Goal: Information Seeking & Learning: Learn about a topic

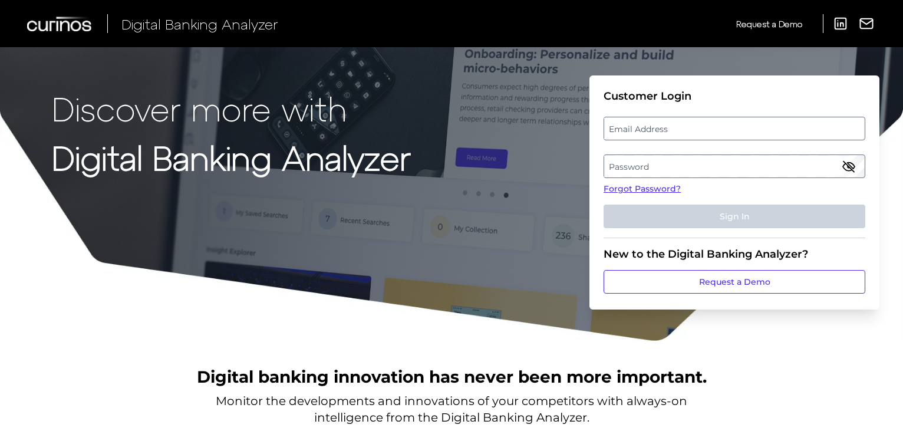
drag, startPoint x: 645, startPoint y: 127, endPoint x: 668, endPoint y: 166, distance: 45.2
click at [645, 127] on label "Email Address" at bounding box center [734, 128] width 260 height 21
click at [645, 127] on input "email" at bounding box center [735, 129] width 262 height 24
paste input "[EMAIL_ADDRESS][DOMAIN_NAME]"
type input "[EMAIL_ADDRESS][DOMAIN_NAME]"
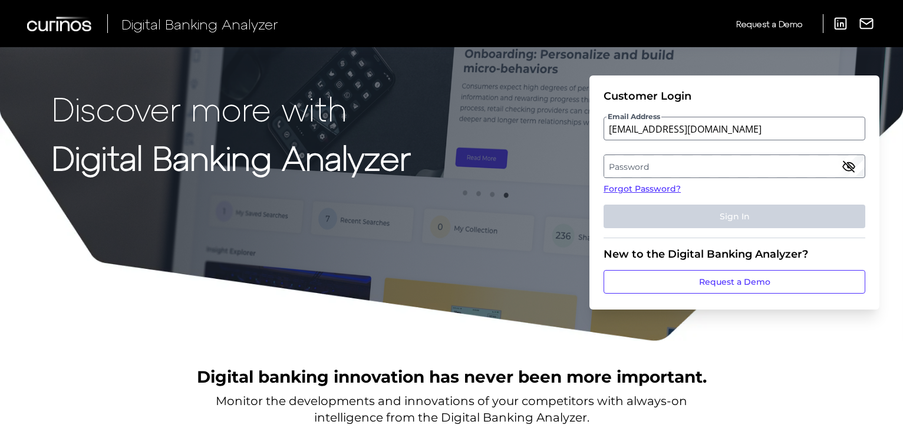
drag, startPoint x: 629, startPoint y: 169, endPoint x: 743, endPoint y: 198, distance: 117.4
click at [629, 169] on label "Password" at bounding box center [734, 166] width 260 height 21
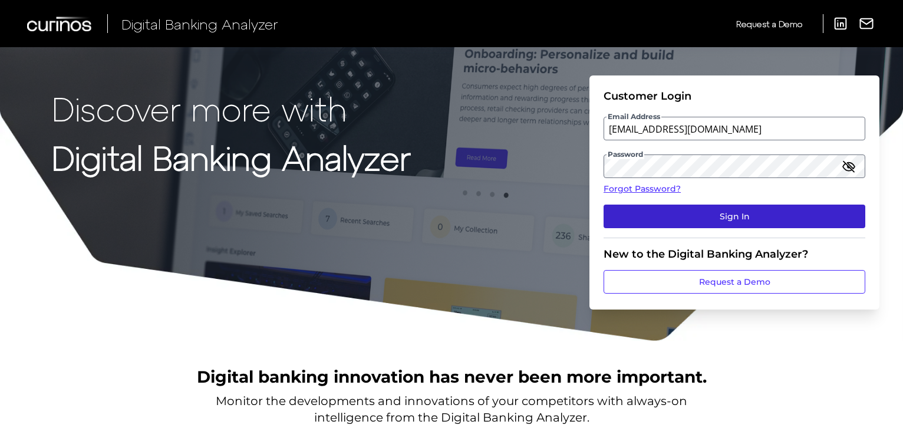
click at [686, 221] on button "Sign In" at bounding box center [735, 217] width 262 height 24
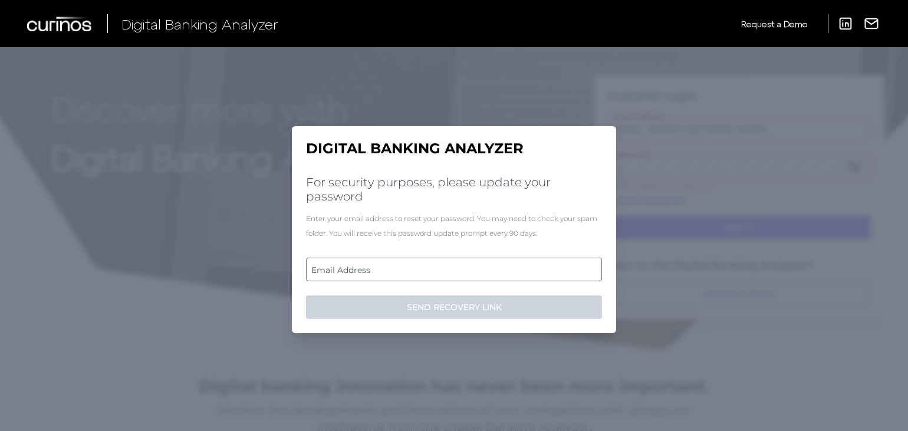
click at [509, 271] on label "Email Address" at bounding box center [454, 269] width 294 height 21
click at [509, 271] on input "email" at bounding box center [454, 270] width 296 height 24
paste input "hrHandelsbanken1!"
type input "hrHandelsbanken1!"
click at [312, 269] on label "Email Address" at bounding box center [454, 269] width 294 height 21
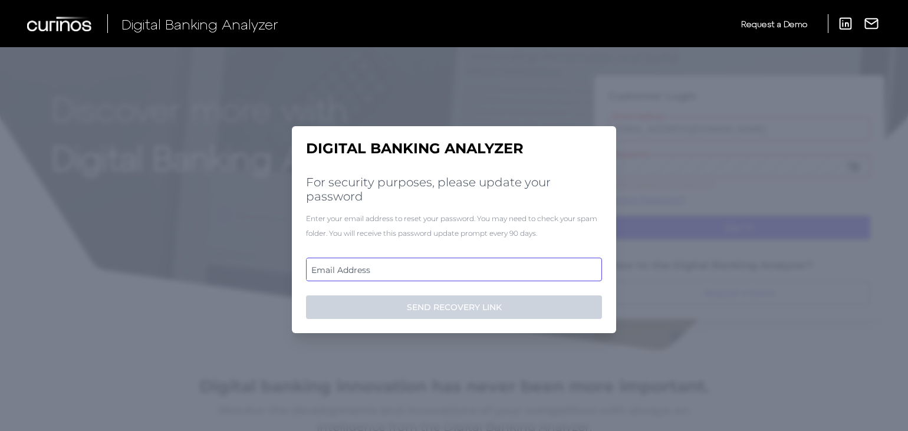
click at [312, 269] on input "email" at bounding box center [454, 270] width 296 height 24
paste input "- theoharry.roussos@handelsbanken.co.uk"
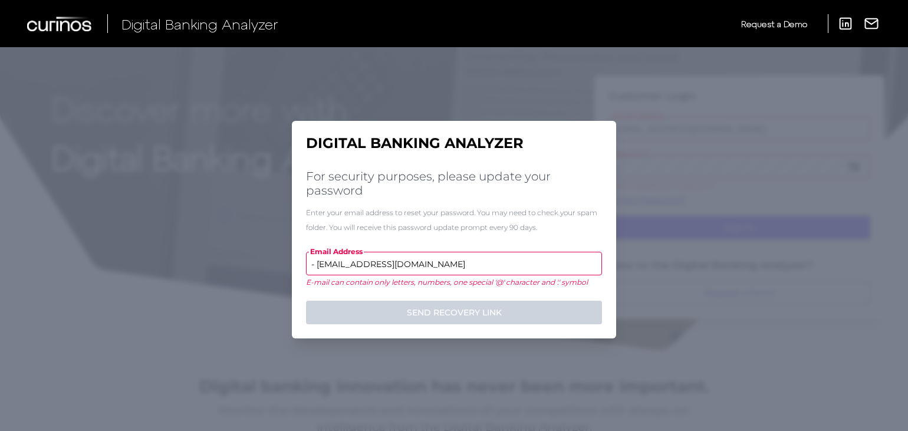
click at [316, 265] on input "- theoharry.roussos@handelsbanken.co.uk" at bounding box center [454, 264] width 296 height 24
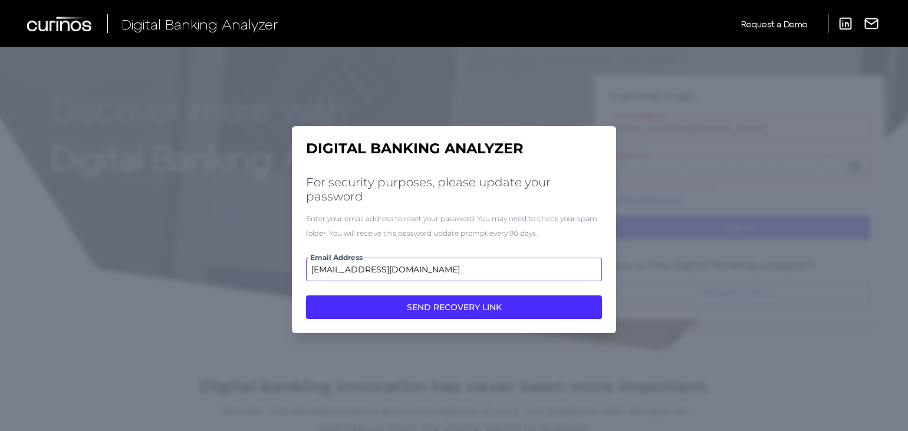
type input "theoharry.roussos@handelsbanken.co.uk"
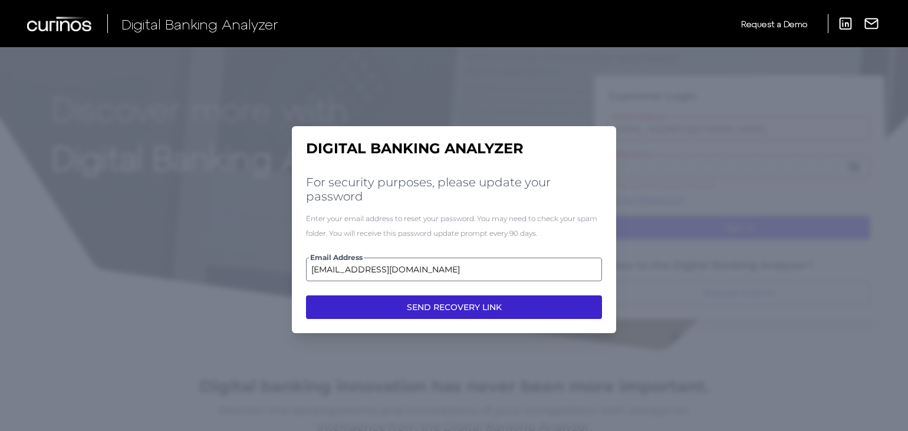
click at [558, 312] on button "SEND RECOVERY LINK" at bounding box center [454, 307] width 296 height 24
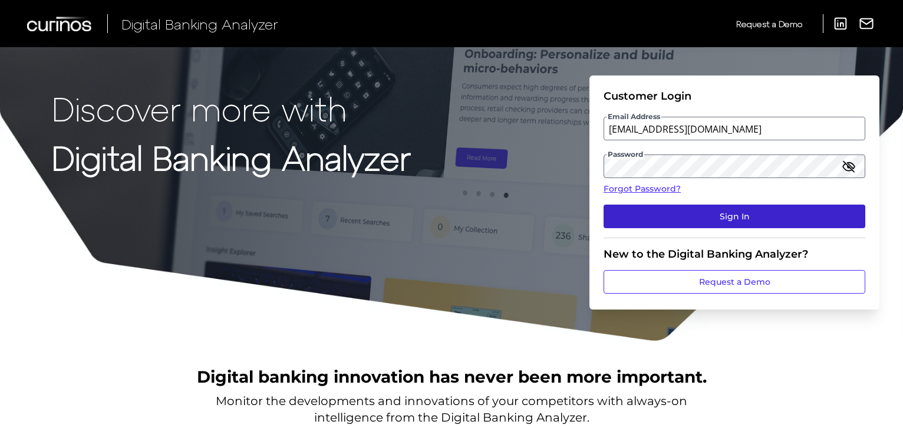
click at [683, 214] on button "Sign In" at bounding box center [735, 217] width 262 height 24
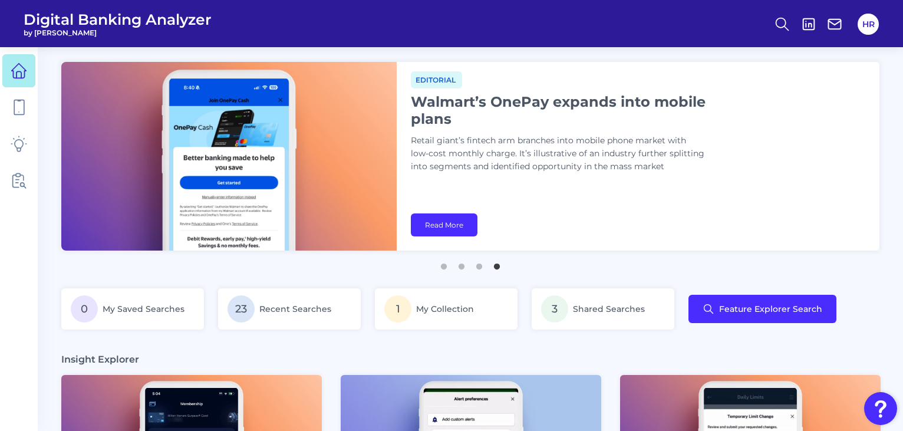
click at [237, 20] on header "Digital Banking Analyzer by Curinos HR" at bounding box center [451, 23] width 903 height 47
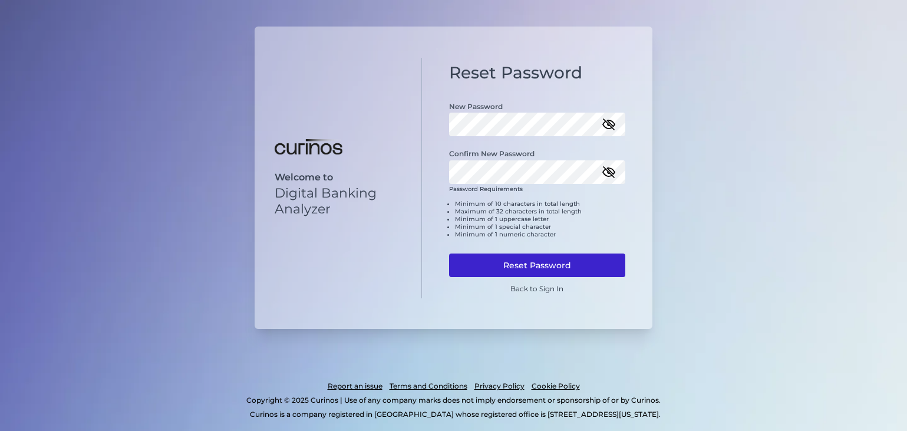
click at [568, 272] on button "Reset Password" at bounding box center [537, 266] width 177 height 24
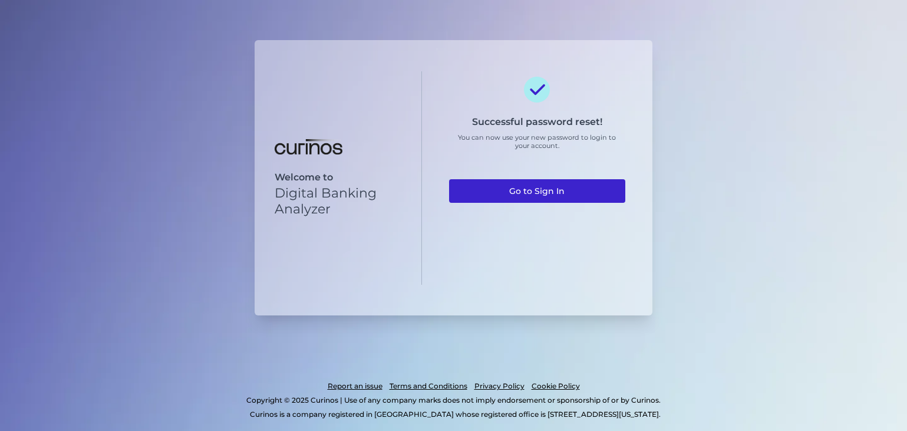
click at [535, 186] on link "Go to Sign In" at bounding box center [537, 191] width 177 height 24
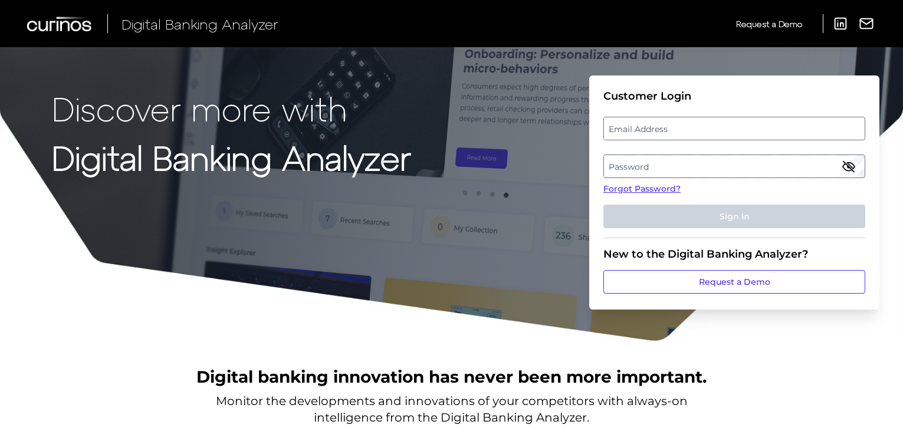
click at [650, 129] on label "Email Address" at bounding box center [734, 128] width 260 height 21
click at [650, 129] on input "email" at bounding box center [734, 129] width 262 height 24
paste input "[EMAIL_ADDRESS][DOMAIN_NAME]"
type input "[EMAIL_ADDRESS][DOMAIN_NAME]"
click at [650, 162] on label "Password" at bounding box center [734, 166] width 260 height 21
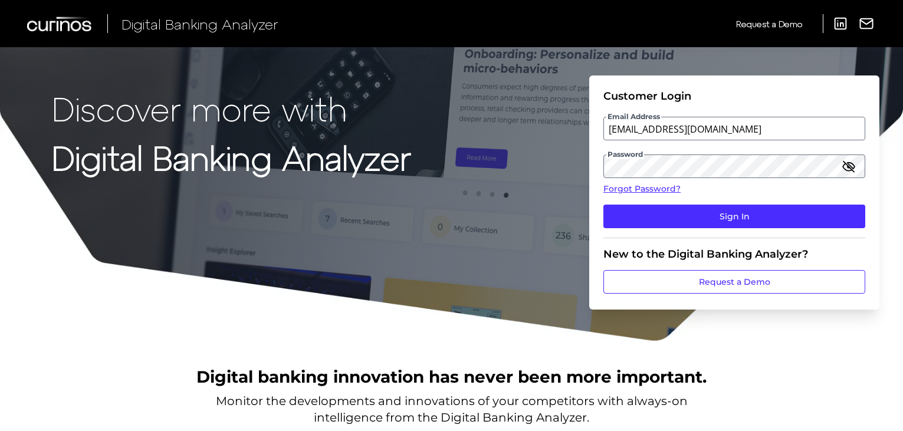
click at [682, 233] on fieldset "Customer Login Email Address [EMAIL_ADDRESS][DOMAIN_NAME] Password Forgot Passw…" at bounding box center [734, 164] width 262 height 149
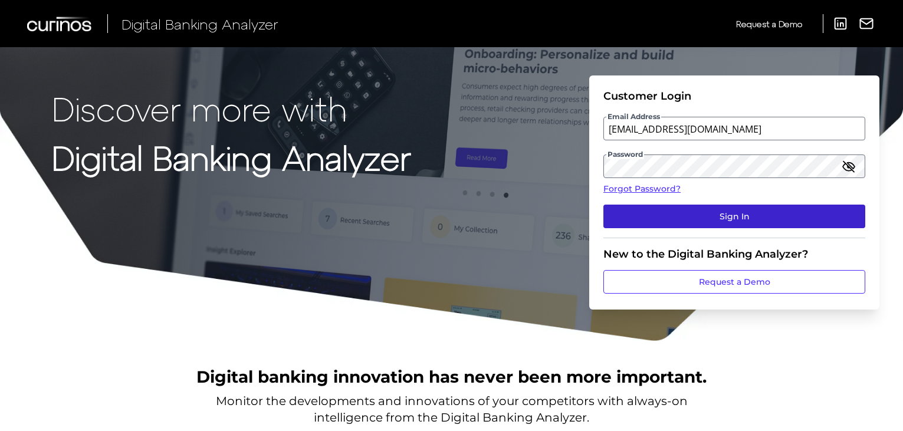
click at [686, 219] on button "Sign In" at bounding box center [734, 217] width 262 height 24
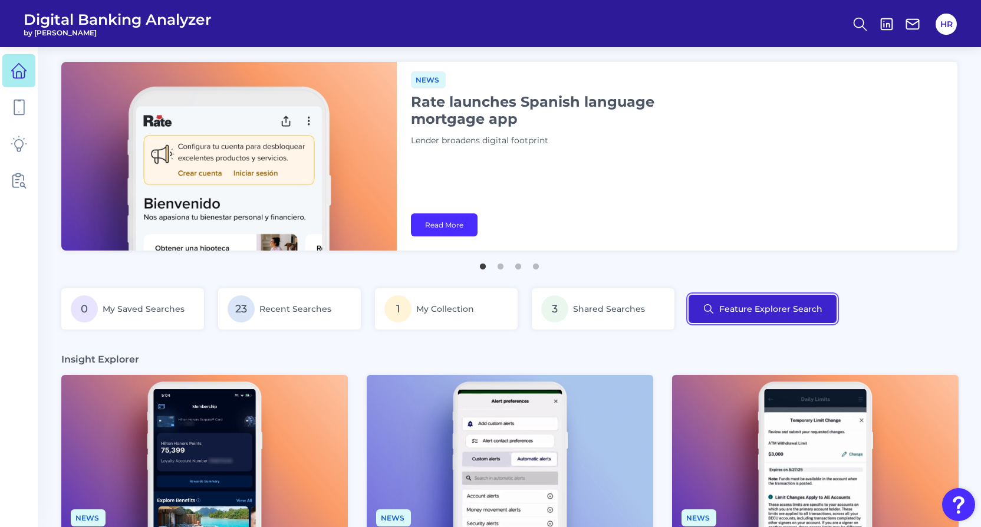
click at [778, 307] on button "Feature Explorer Search" at bounding box center [763, 309] width 148 height 28
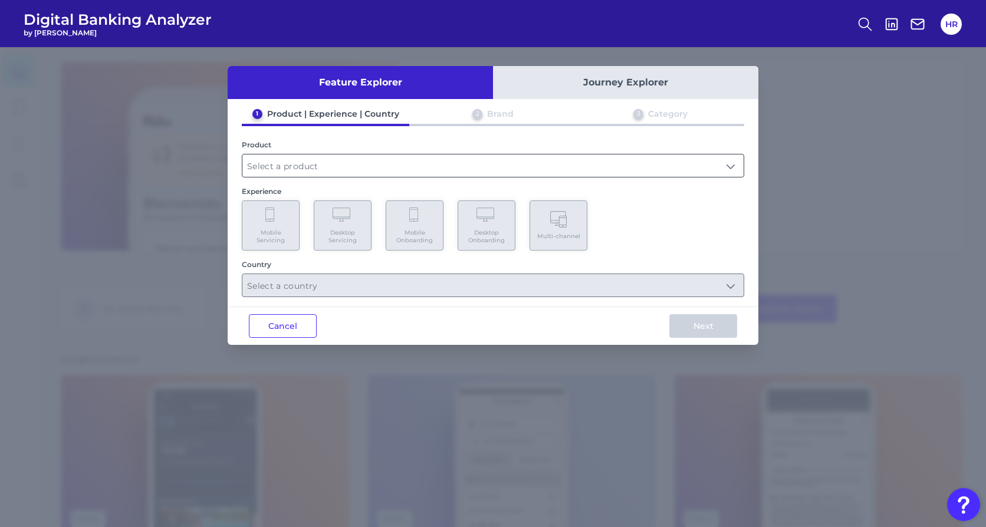
click at [294, 166] on input "text" at bounding box center [492, 165] width 501 height 22
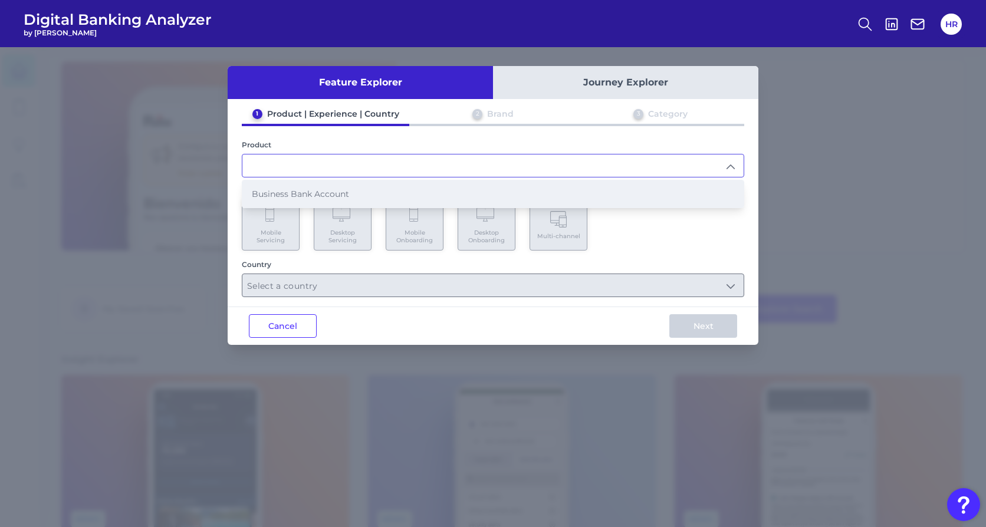
click at [290, 192] on span "Business Bank Account" at bounding box center [300, 194] width 97 height 11
type input "Business Bank Account"
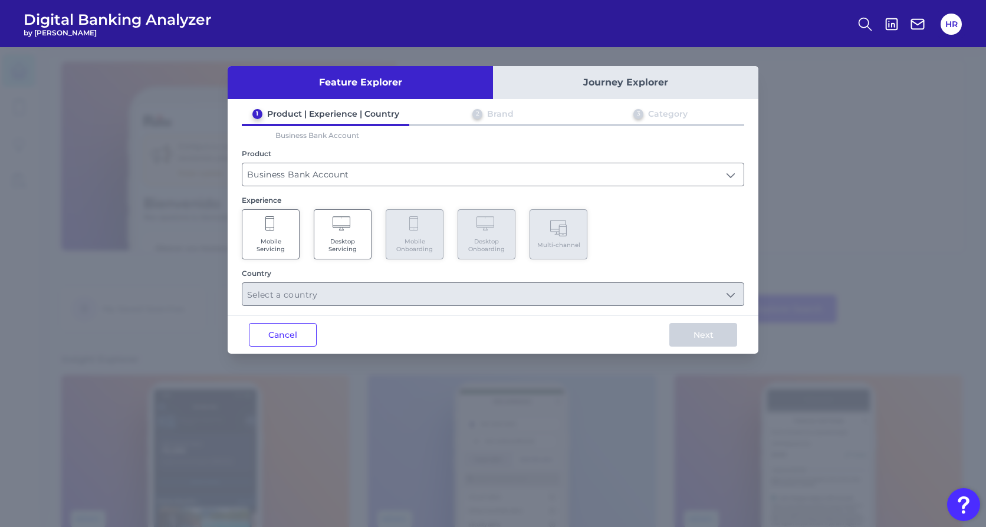
click at [361, 238] on span "Desktop Servicing" at bounding box center [342, 245] width 45 height 15
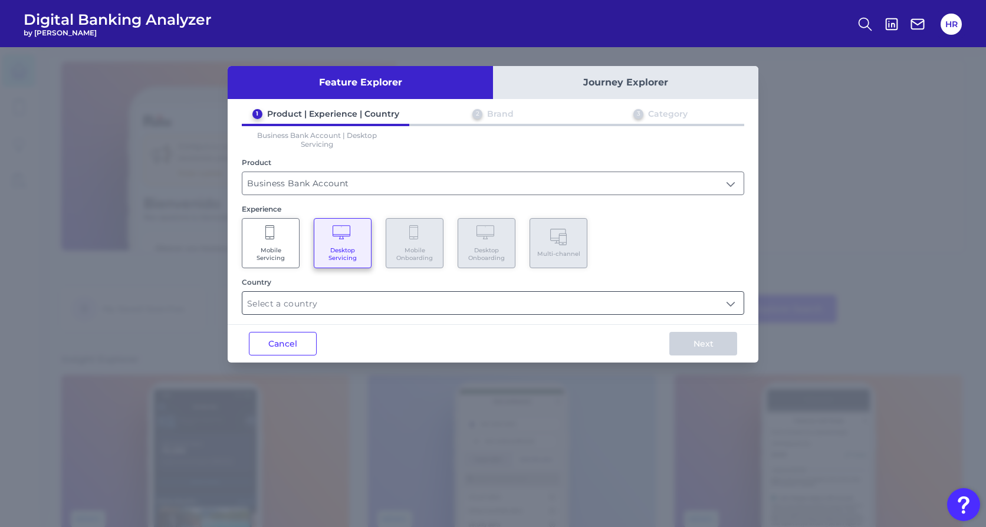
click at [334, 298] on input "text" at bounding box center [492, 303] width 501 height 22
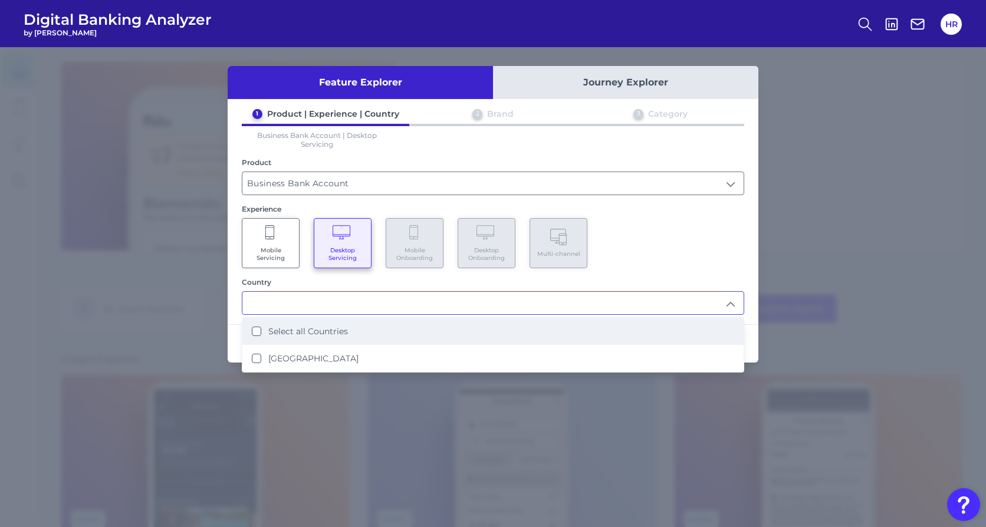
click at [279, 330] on label "Select all Countries" at bounding box center [308, 331] width 80 height 11
type input "Select all Countries"
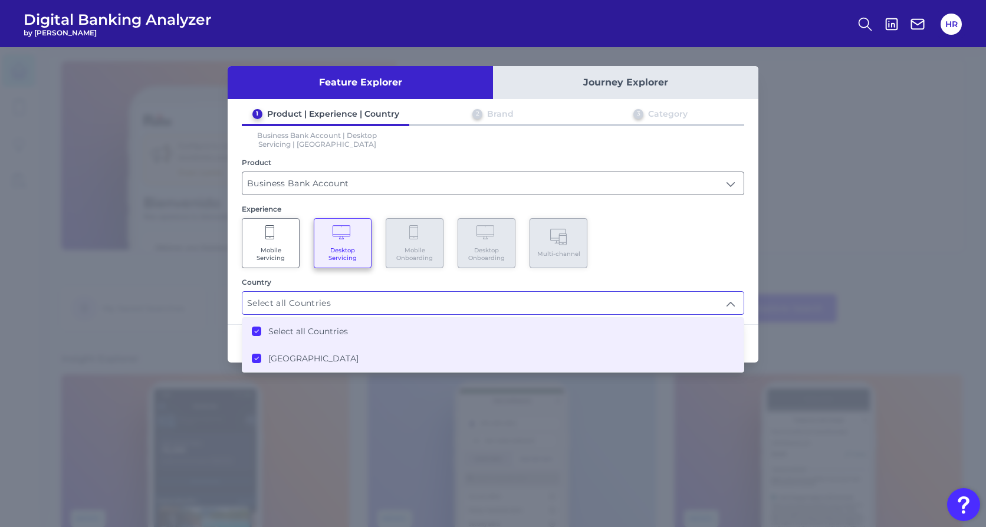
click at [696, 246] on div "Mobile Servicing Desktop Servicing Mobile Onboarding Desktop Onboarding Multi-c…" at bounding box center [493, 243] width 502 height 50
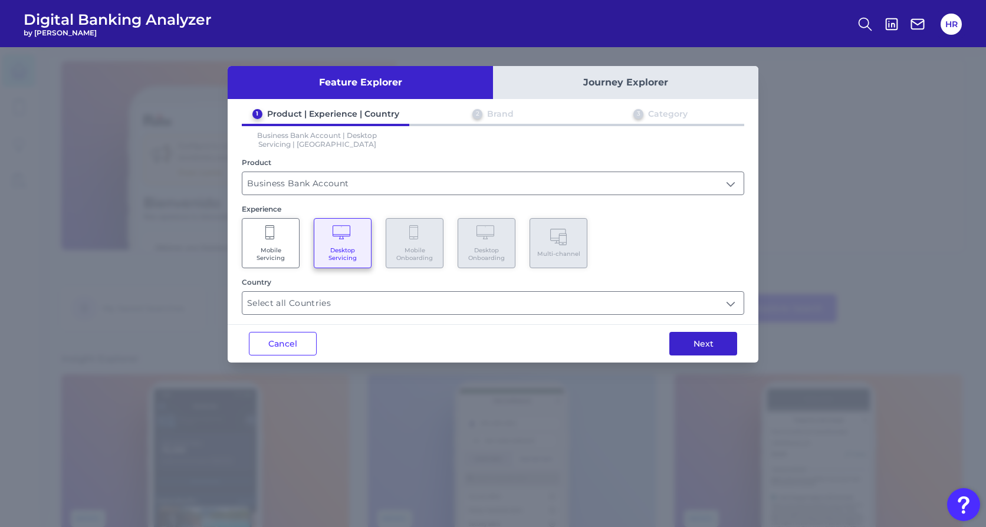
click at [721, 344] on button "Next" at bounding box center [703, 344] width 68 height 24
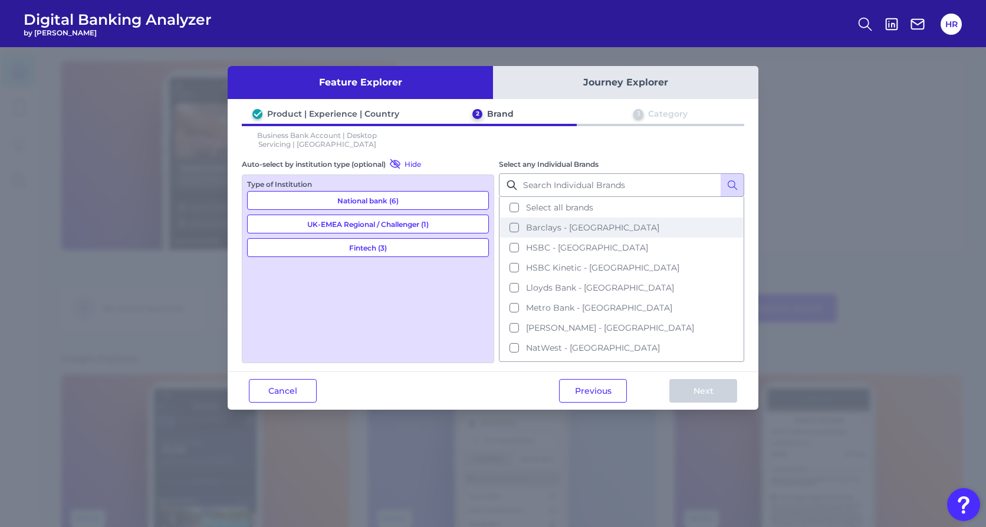
click at [527, 228] on span "Barclays - UK" at bounding box center [592, 227] width 133 height 11
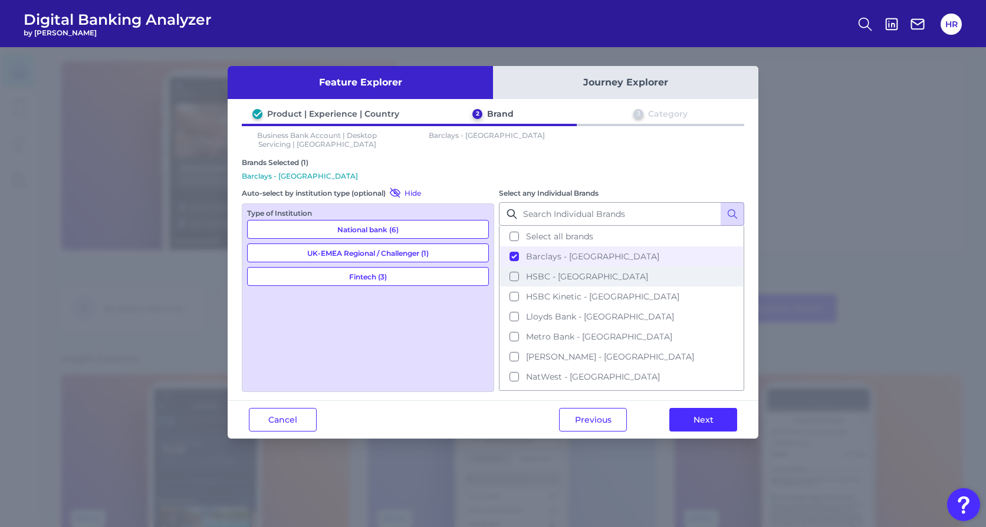
click at [527, 276] on span "HSBC - UK" at bounding box center [587, 276] width 122 height 11
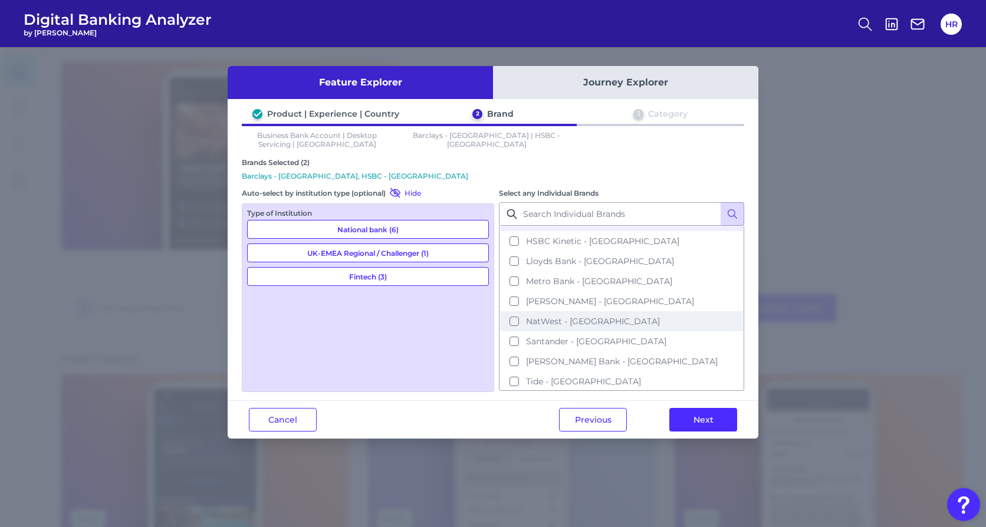
scroll to position [57, 0]
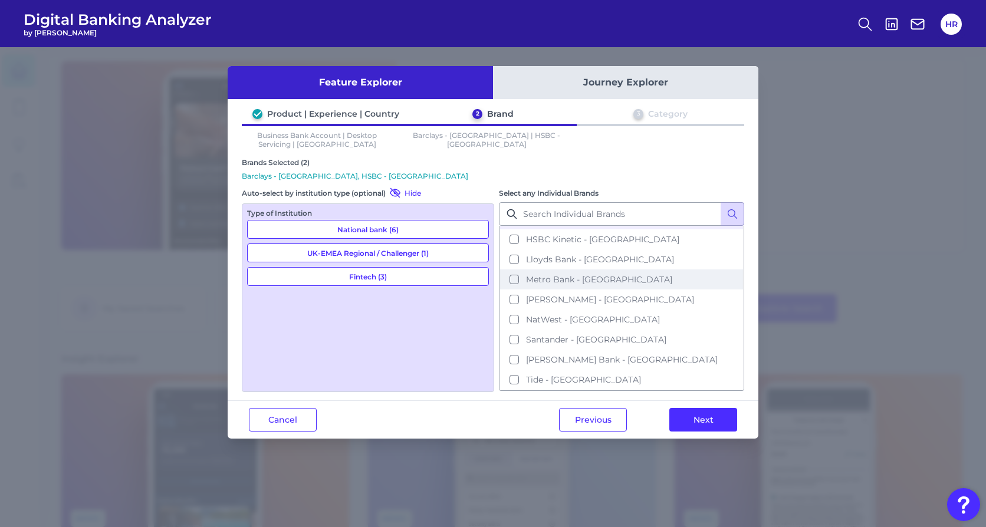
click at [543, 281] on span "Metro Bank - UK" at bounding box center [599, 279] width 146 height 11
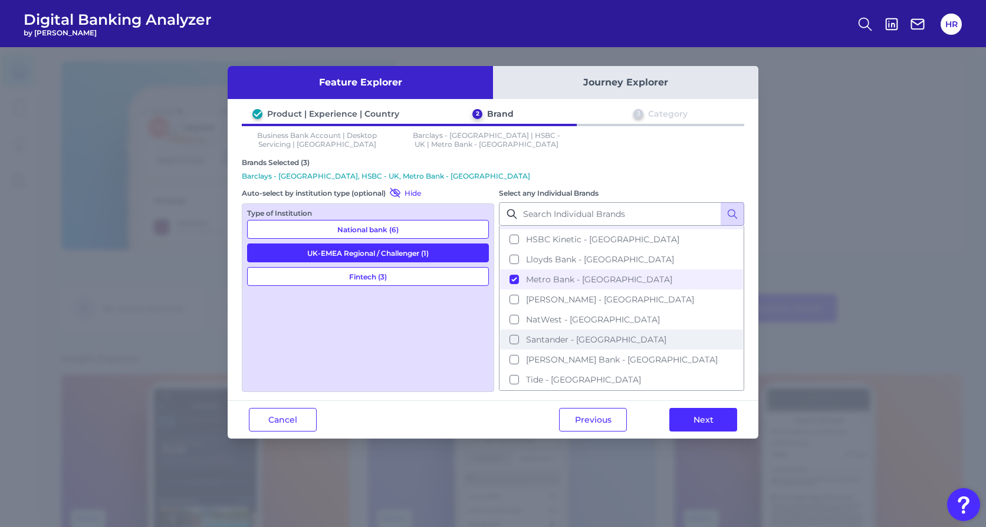
click at [544, 343] on span "Santander - UK" at bounding box center [596, 339] width 140 height 11
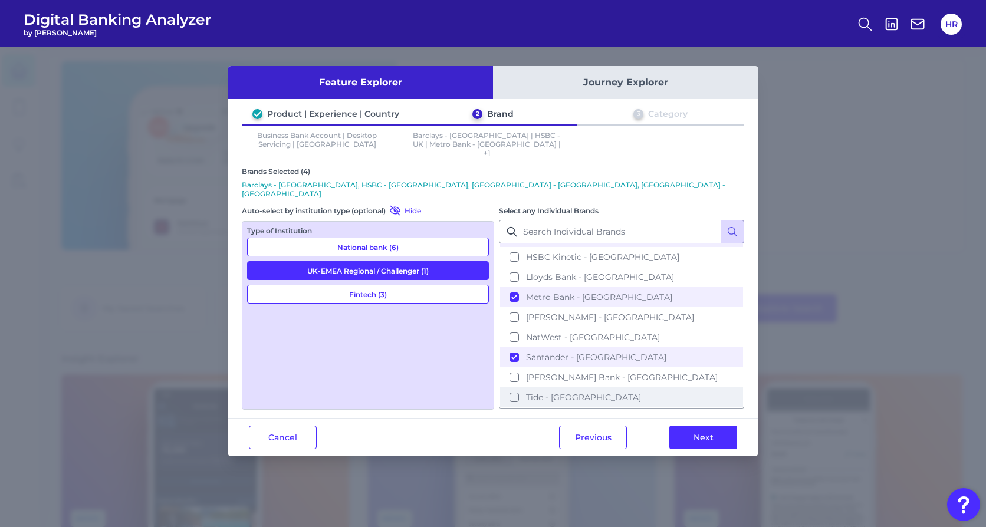
click at [532, 392] on span "Tide - UK" at bounding box center [583, 397] width 115 height 11
click at [686, 426] on button "Next" at bounding box center [703, 438] width 68 height 24
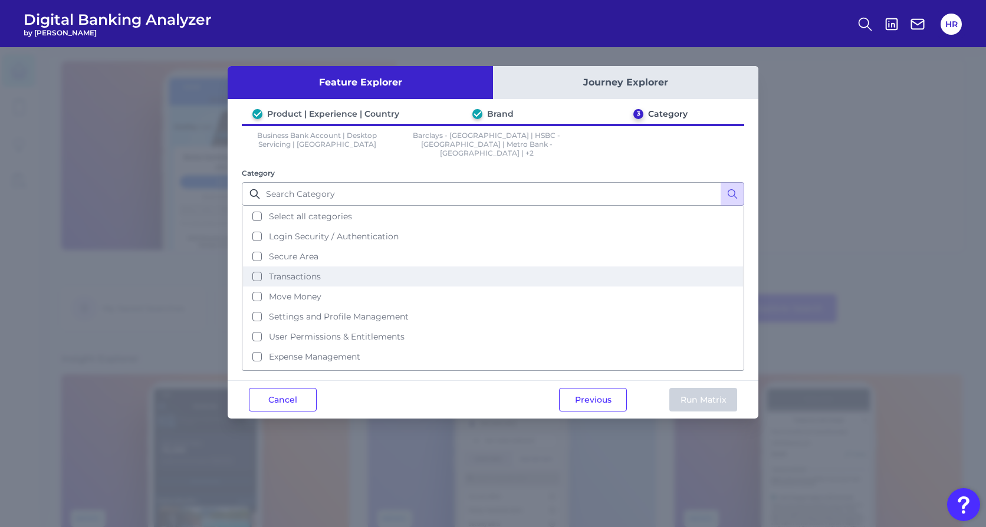
click at [287, 271] on span "Transactions" at bounding box center [295, 276] width 52 height 11
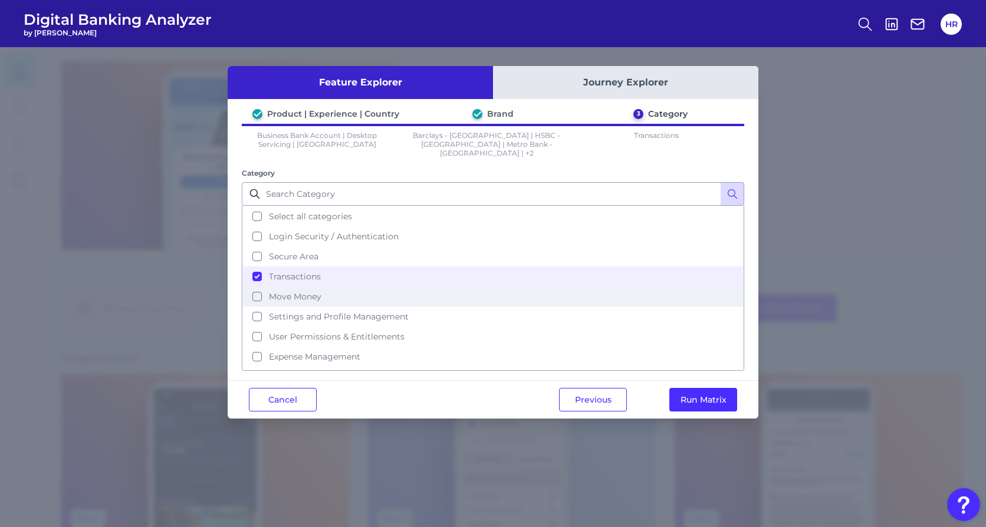
click at [290, 291] on span "Move Money" at bounding box center [295, 296] width 52 height 11
click at [690, 390] on button "Run Matrix" at bounding box center [703, 400] width 68 height 24
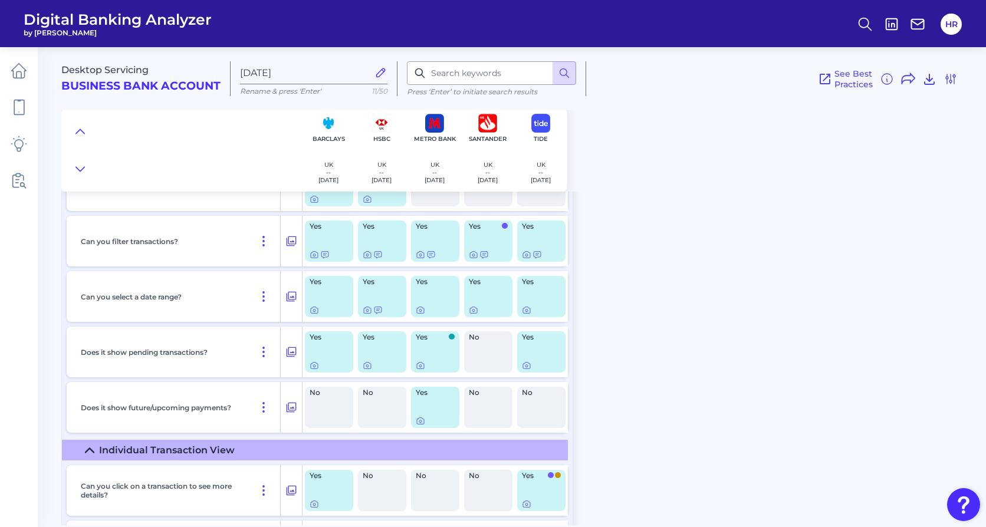
scroll to position [448, 0]
click at [492, 370] on div "No" at bounding box center [488, 351] width 48 height 41
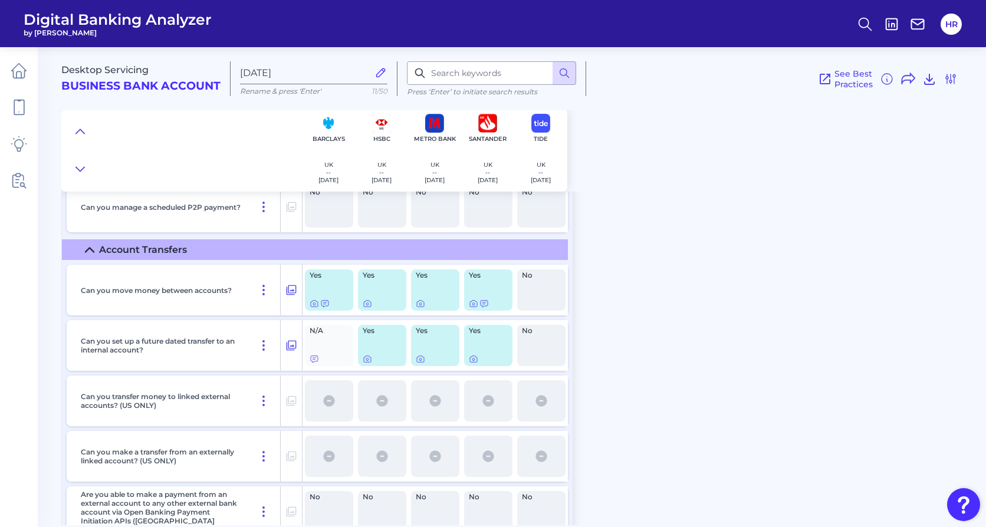
scroll to position [3671, 0]
click at [313, 307] on icon at bounding box center [314, 304] width 9 height 9
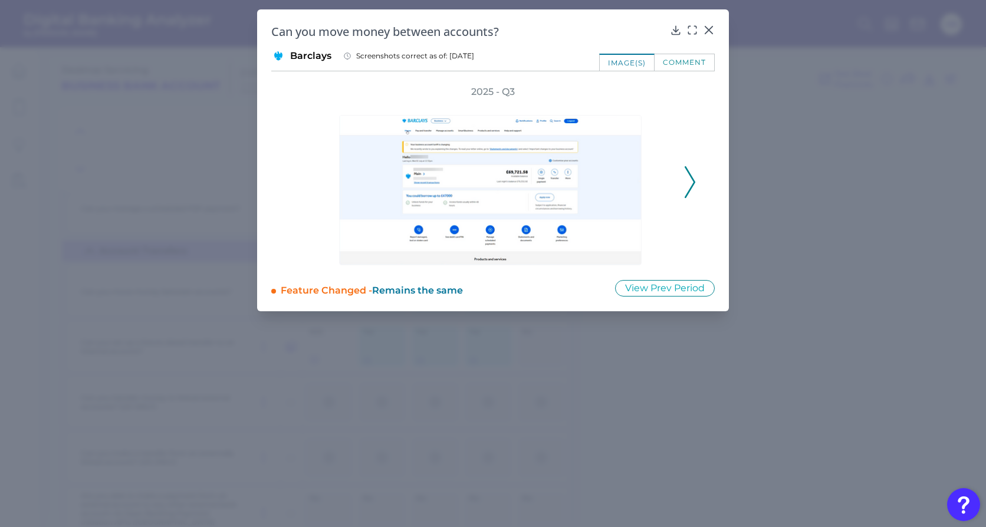
click at [684, 190] on button at bounding box center [690, 182] width 12 height 32
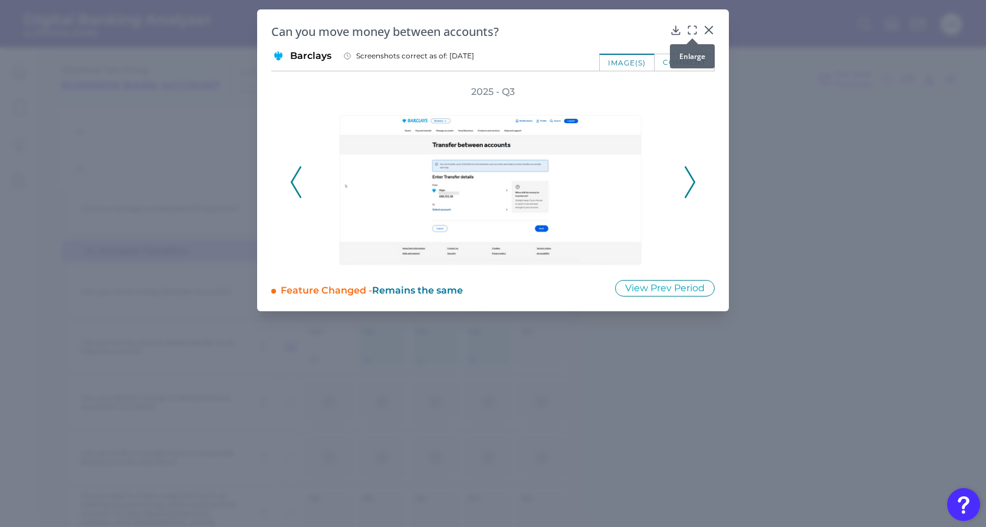
click at [690, 29] on icon at bounding box center [692, 30] width 12 height 12
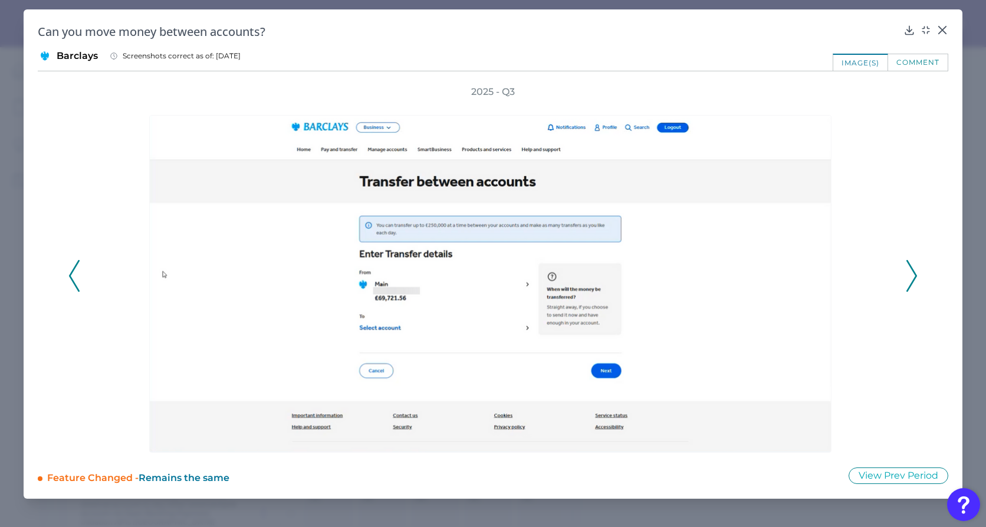
click at [907, 278] on div "2025 - Q3" at bounding box center [493, 268] width 910 height 367
click at [907, 275] on icon at bounding box center [911, 276] width 11 height 32
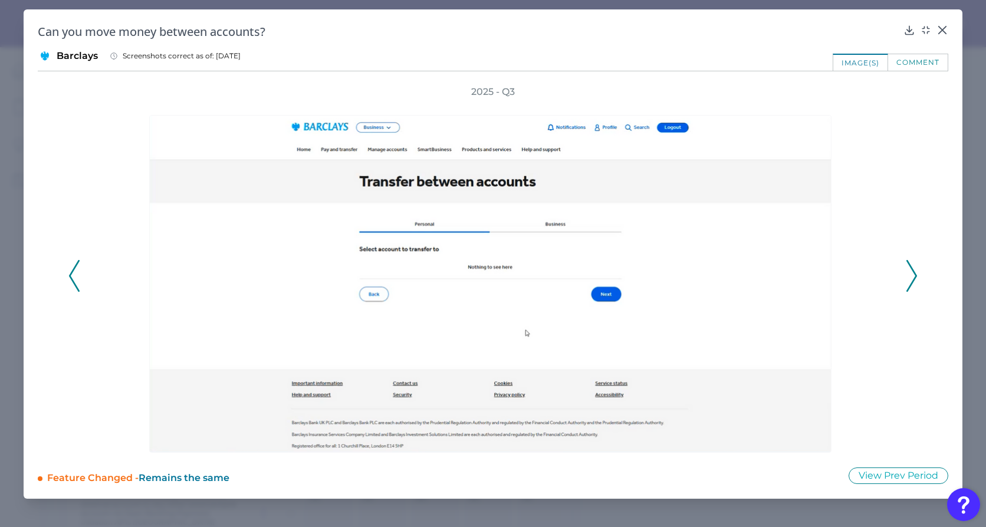
click at [907, 275] on icon at bounding box center [911, 276] width 11 height 32
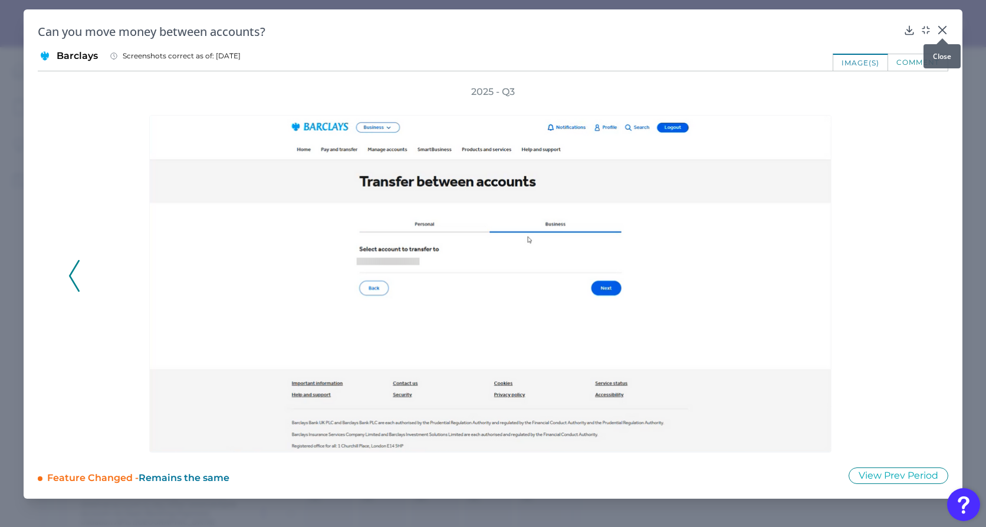
click at [907, 29] on icon at bounding box center [942, 30] width 12 height 12
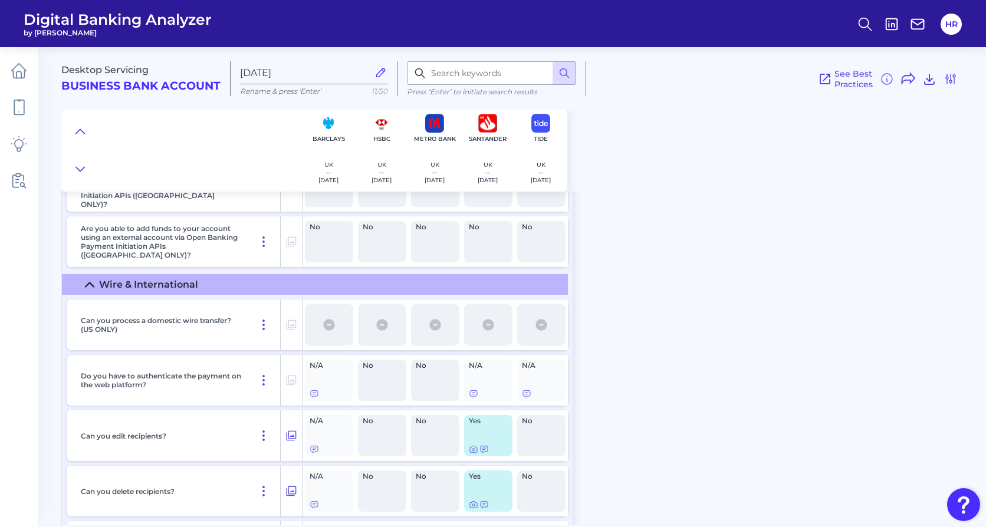
scroll to position [3996, 0]
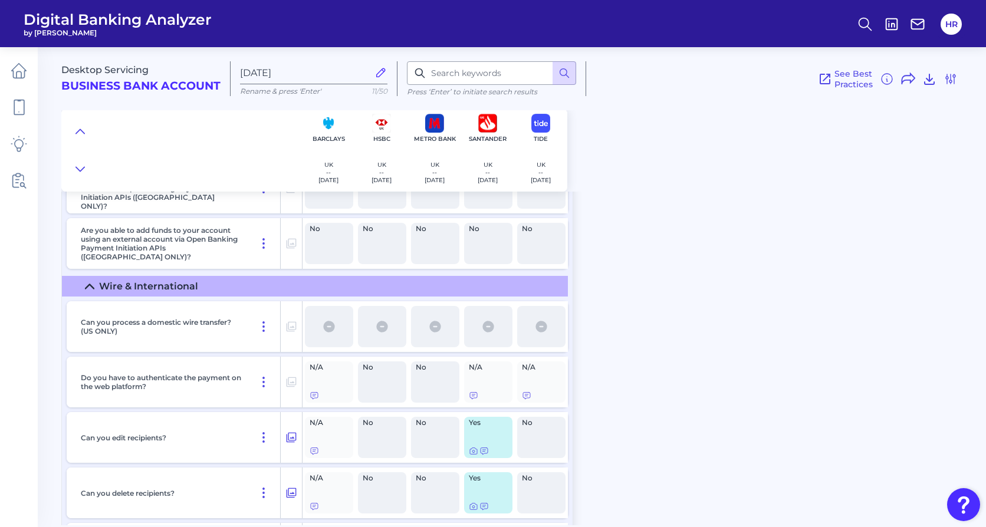
click at [83, 284] on summary "Wire & International" at bounding box center [315, 286] width 506 height 21
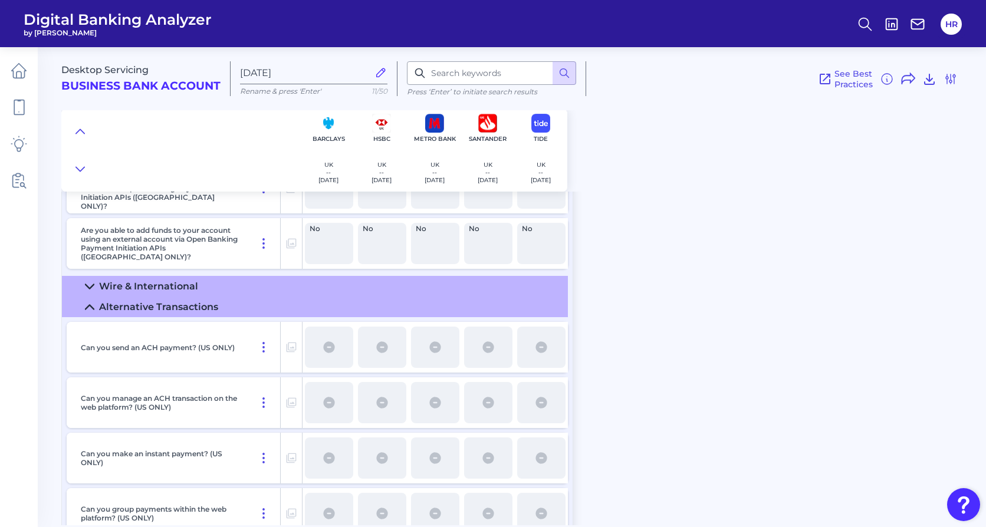
click at [85, 304] on icon at bounding box center [89, 306] width 9 height 9
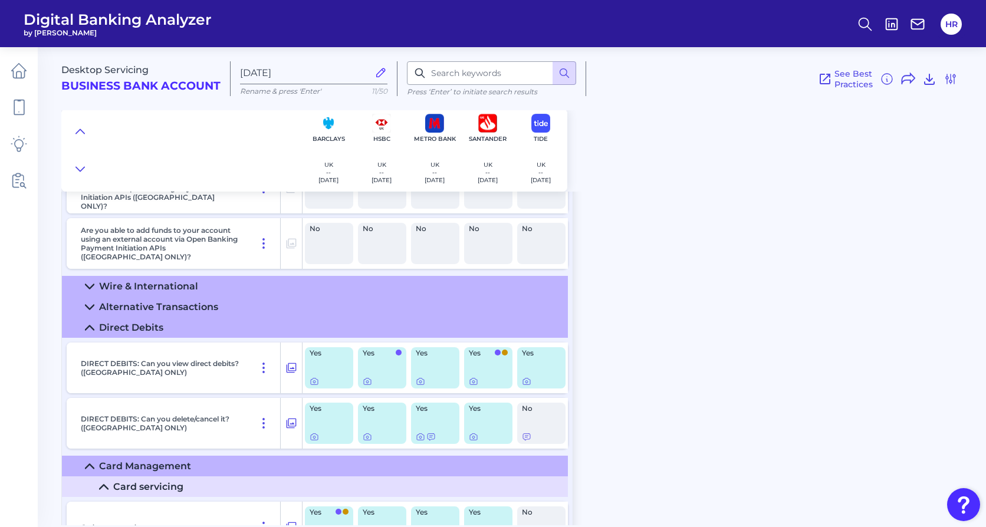
click at [87, 319] on summary "Direct Debits" at bounding box center [315, 327] width 506 height 21
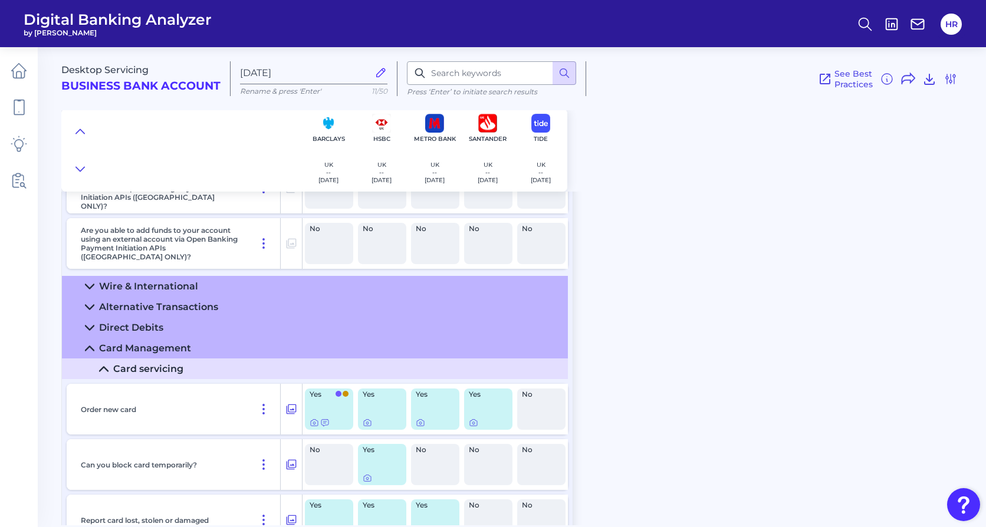
click at [87, 349] on icon at bounding box center [89, 348] width 8 height 4
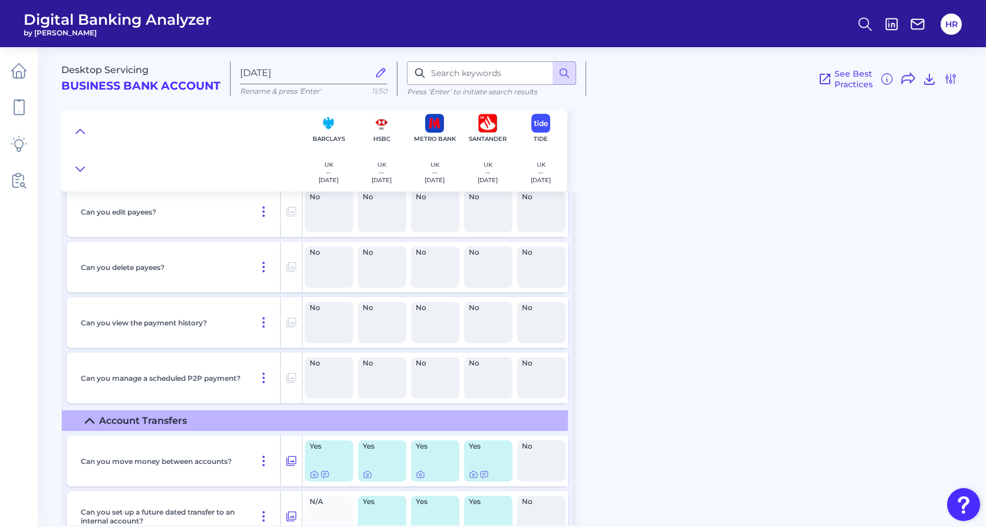
scroll to position [3442, 0]
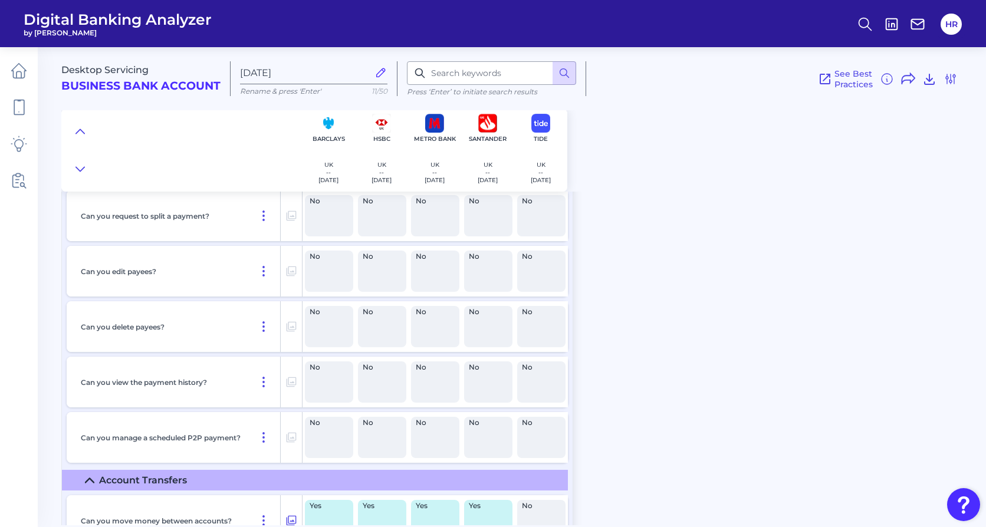
click at [82, 430] on summary "Account Transfers" at bounding box center [315, 480] width 506 height 21
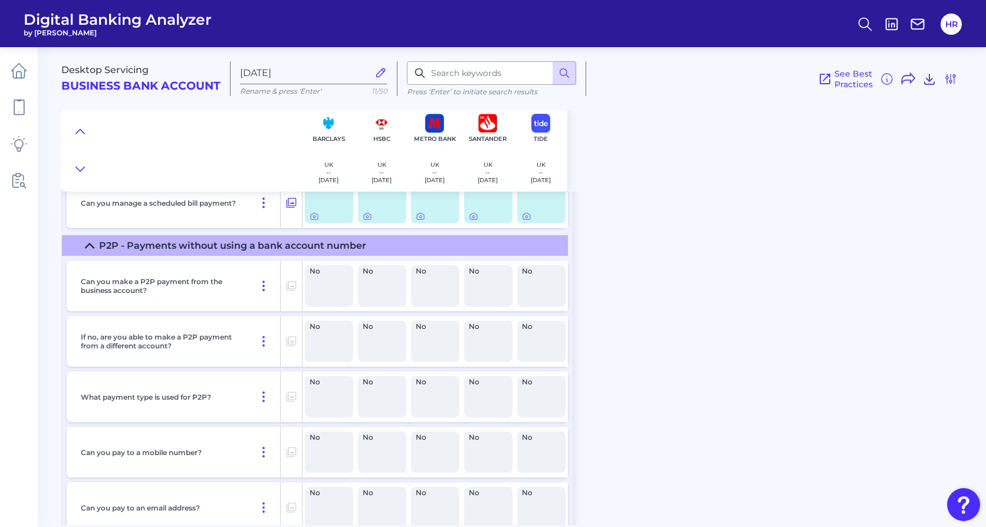
scroll to position [2896, 0]
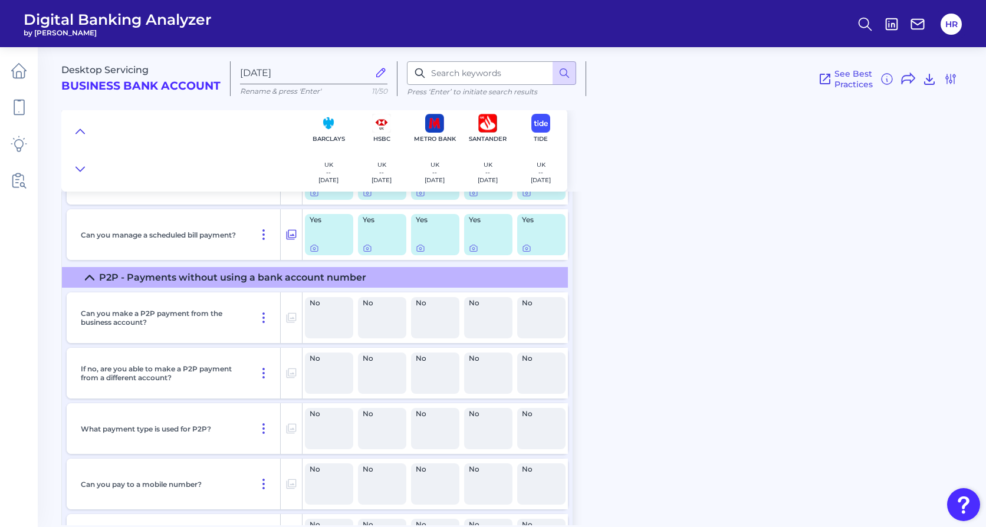
click at [87, 277] on icon at bounding box center [89, 277] width 8 height 4
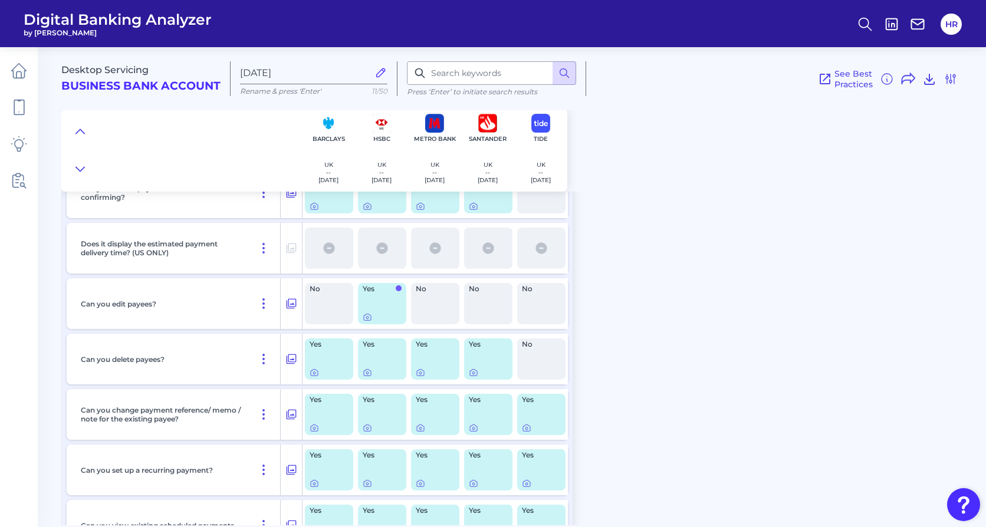
scroll to position [2551, 0]
click at [368, 316] on icon at bounding box center [367, 317] width 2 height 2
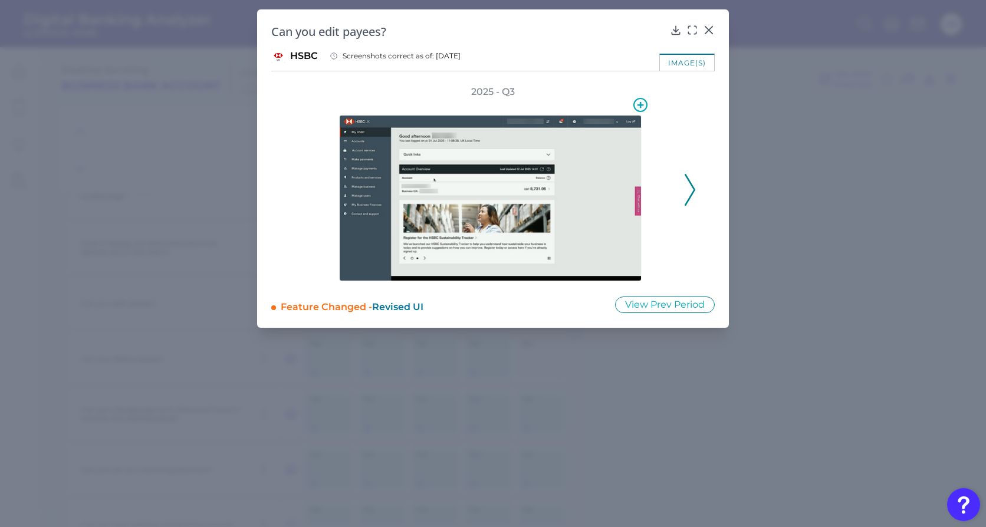
click at [488, 197] on img at bounding box center [490, 198] width 302 height 166
click at [691, 31] on icon at bounding box center [692, 30] width 12 height 12
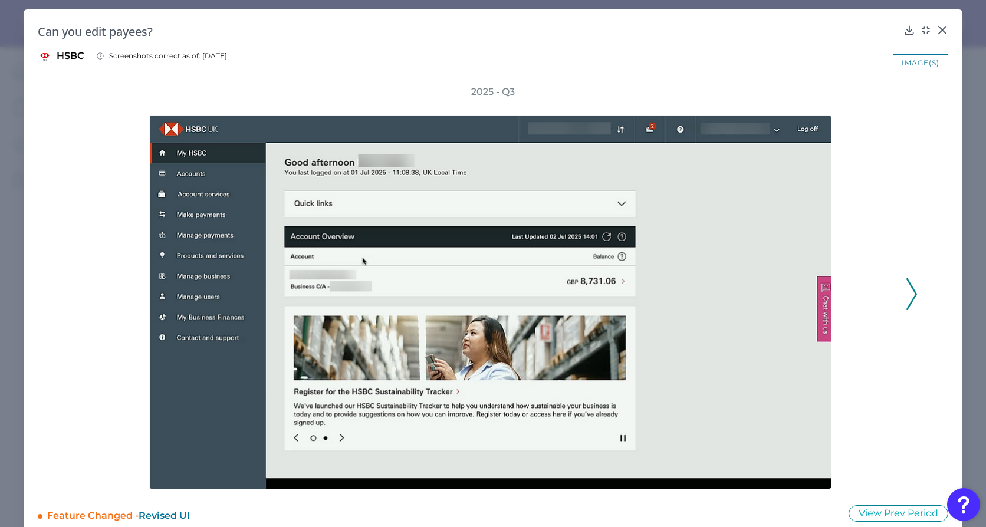
click at [906, 295] on icon at bounding box center [911, 294] width 11 height 32
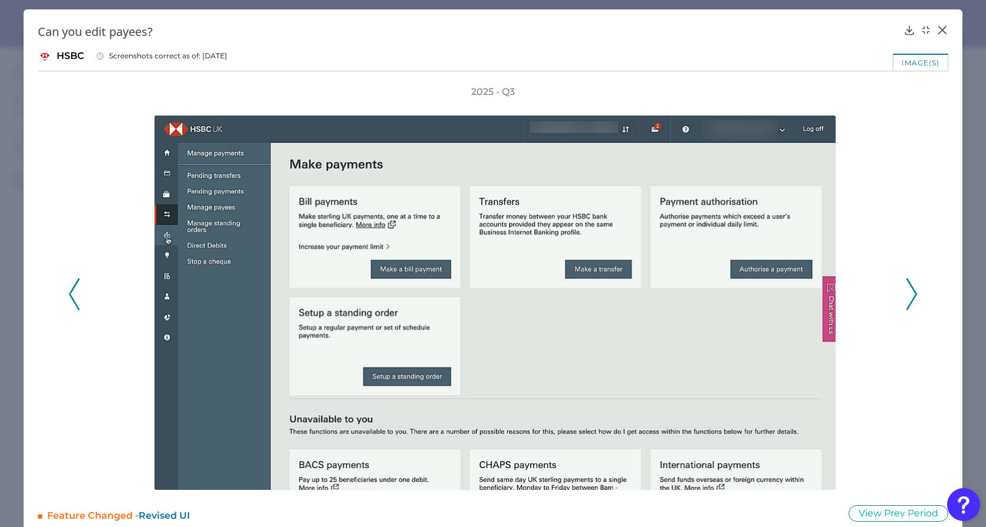
click at [906, 295] on icon at bounding box center [911, 294] width 11 height 32
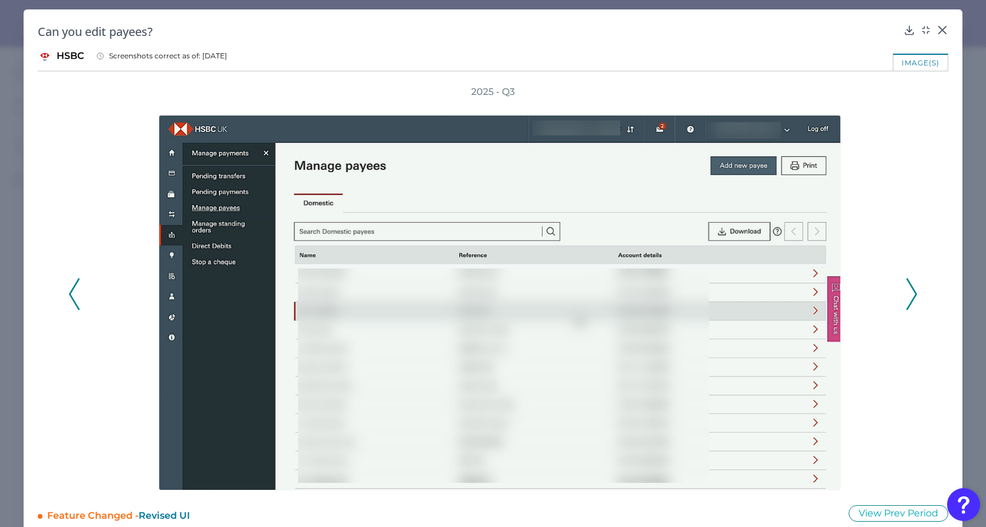
click at [906, 295] on icon at bounding box center [911, 294] width 11 height 32
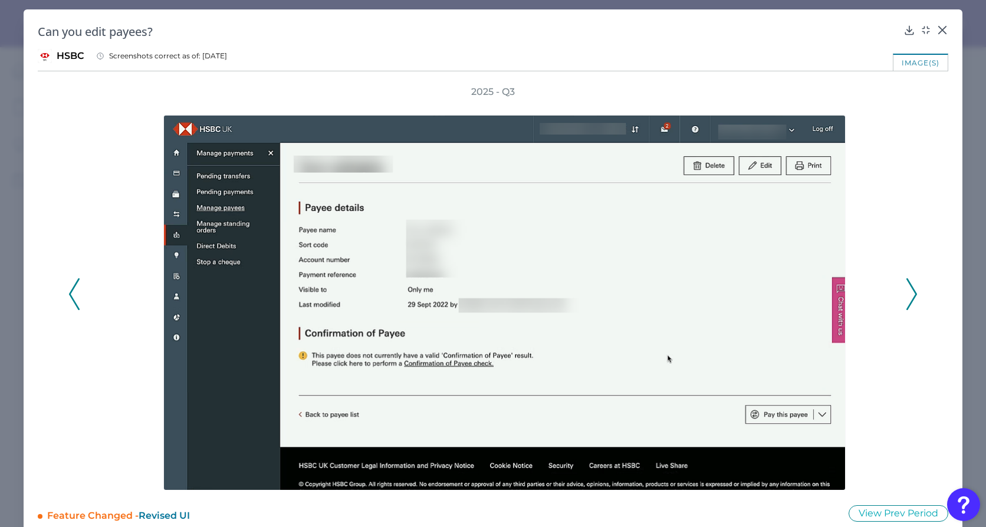
scroll to position [19, 0]
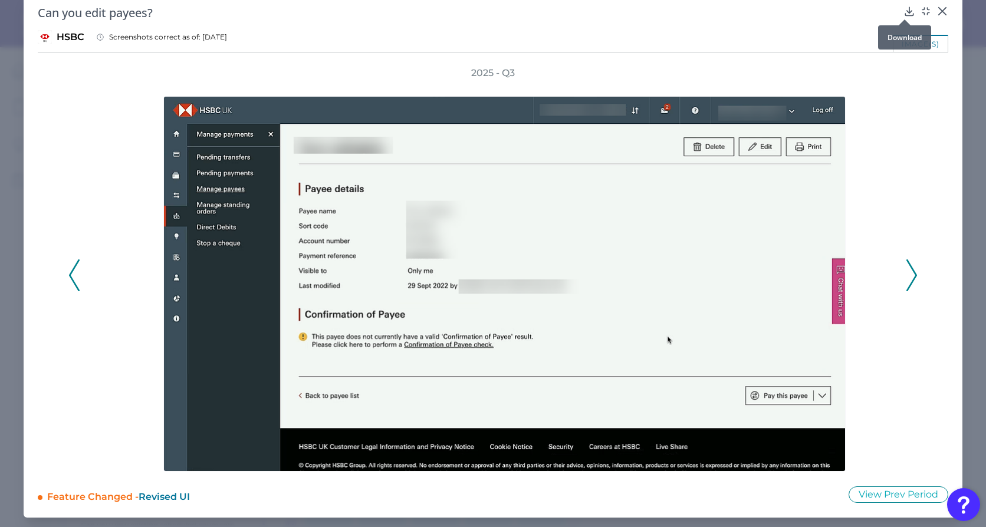
click at [905, 10] on icon at bounding box center [909, 11] width 12 height 12
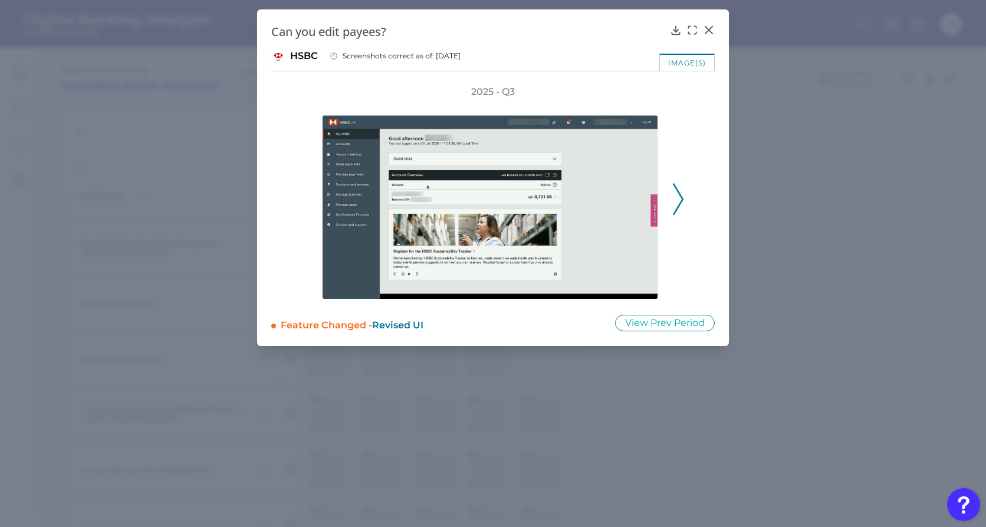
click at [677, 202] on icon at bounding box center [678, 199] width 11 height 32
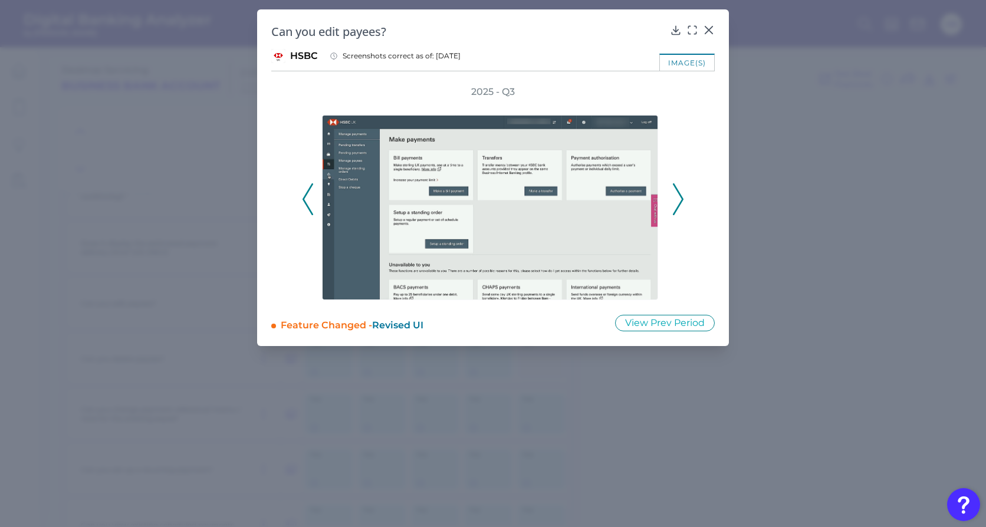
click at [677, 202] on icon at bounding box center [678, 199] width 11 height 32
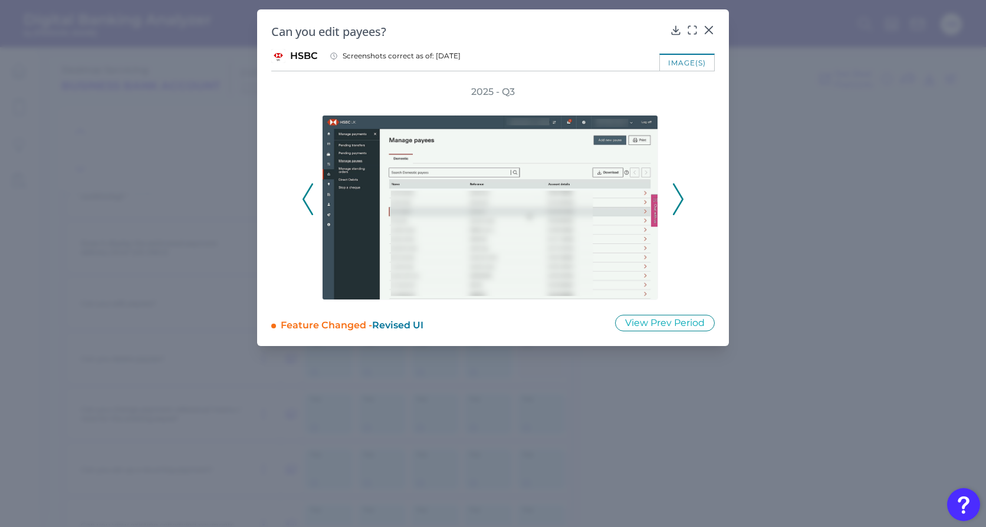
click at [677, 202] on icon at bounding box center [678, 199] width 11 height 32
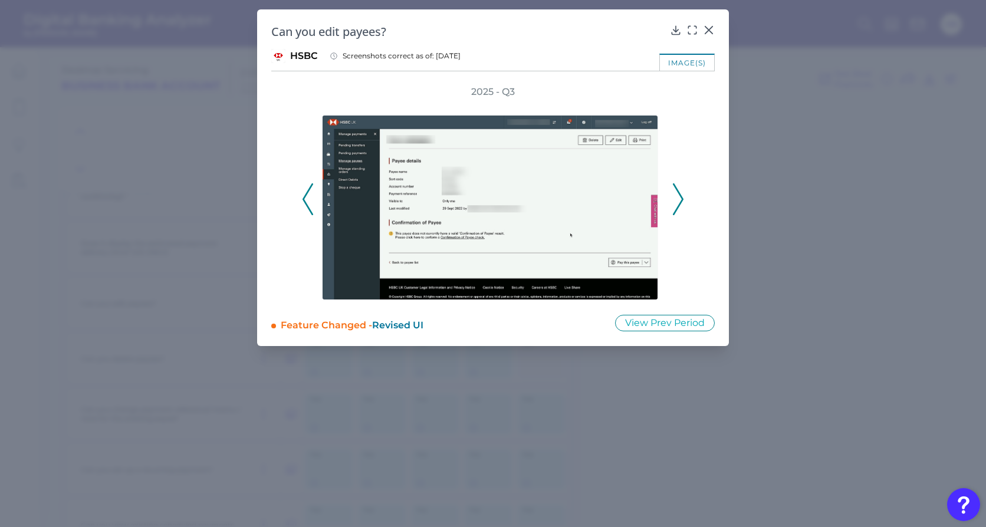
click at [677, 202] on icon at bounding box center [678, 199] width 11 height 32
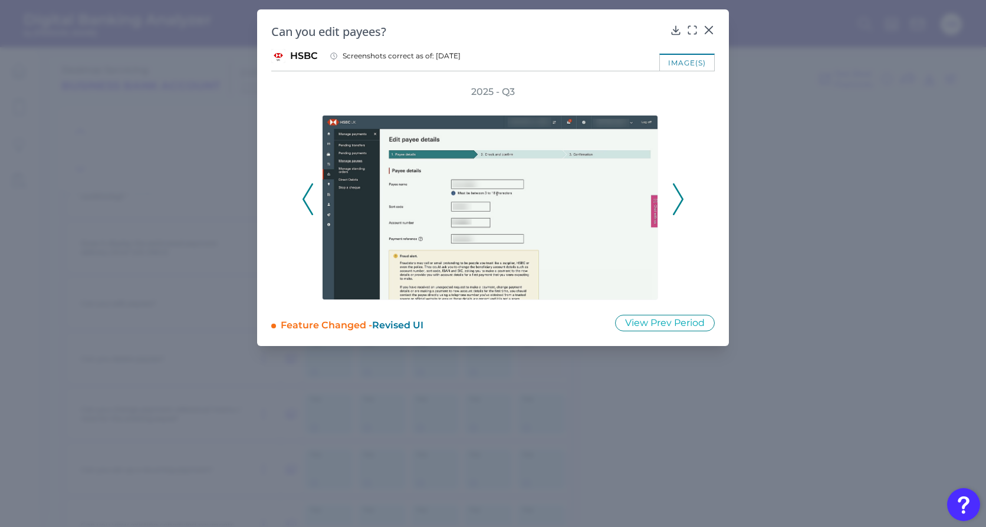
click at [677, 202] on icon at bounding box center [678, 199] width 11 height 32
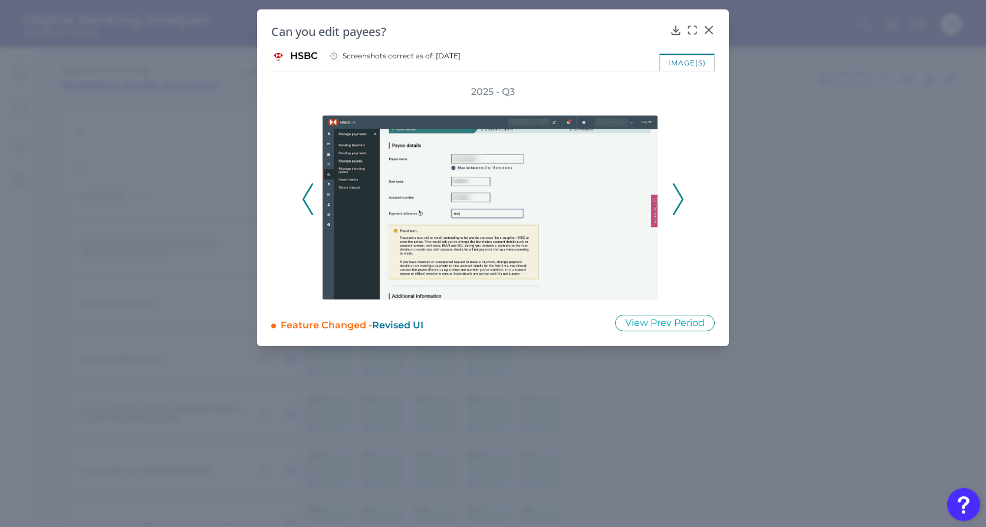
click at [677, 202] on icon at bounding box center [678, 199] width 11 height 32
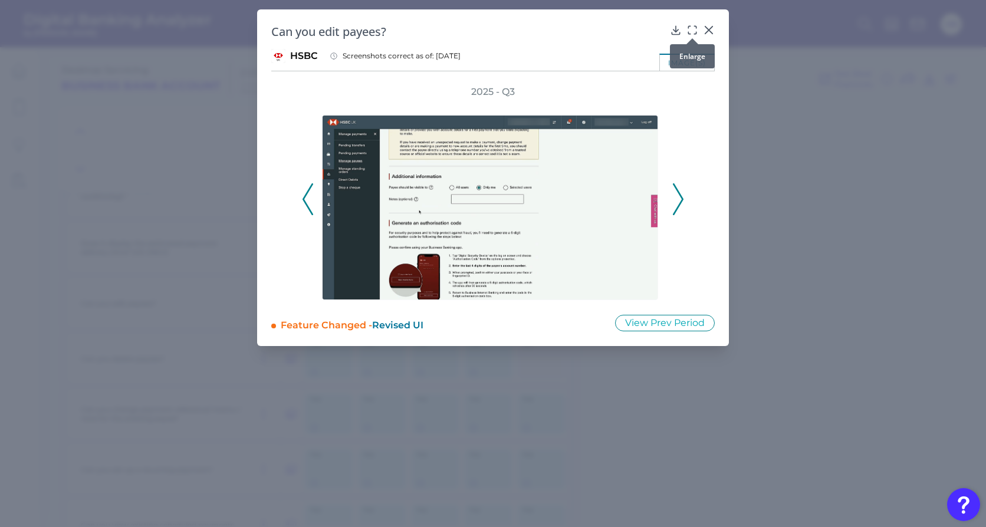
click at [690, 31] on icon at bounding box center [692, 30] width 12 height 12
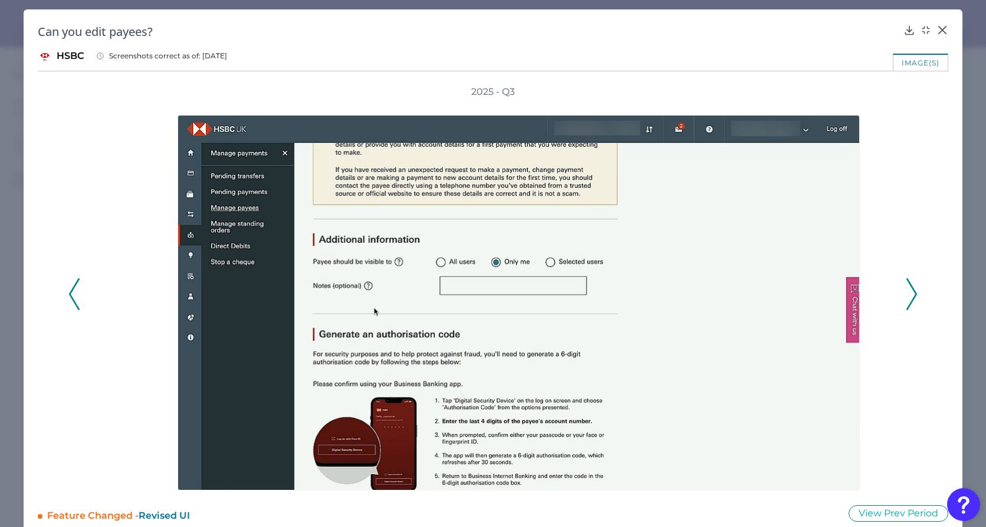
click at [907, 294] on polyline at bounding box center [911, 294] width 9 height 30
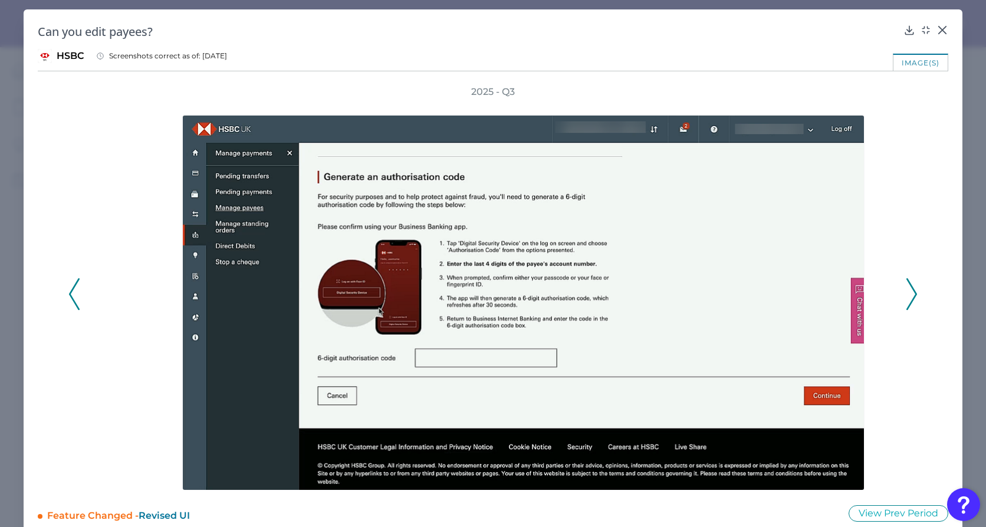
click at [907, 294] on polyline at bounding box center [911, 294] width 9 height 30
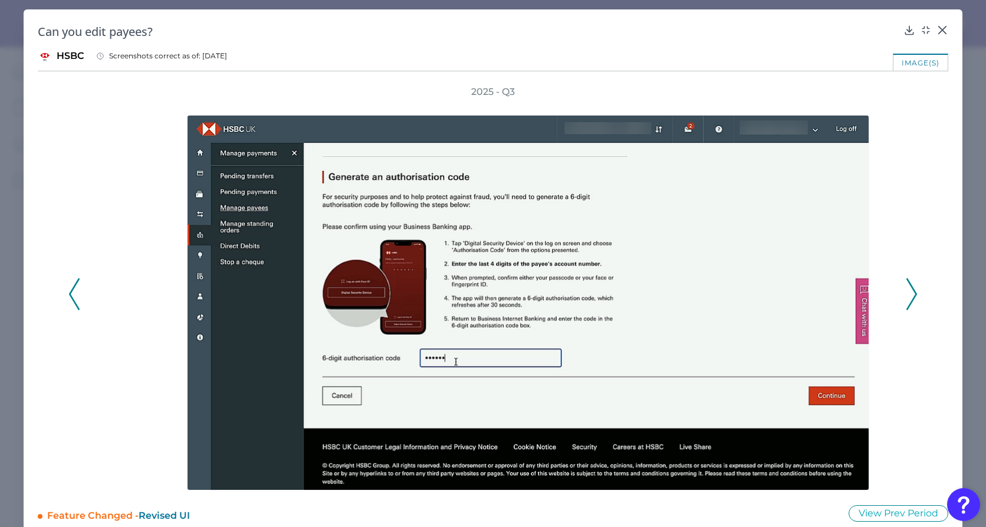
click at [907, 294] on polyline at bounding box center [911, 294] width 9 height 30
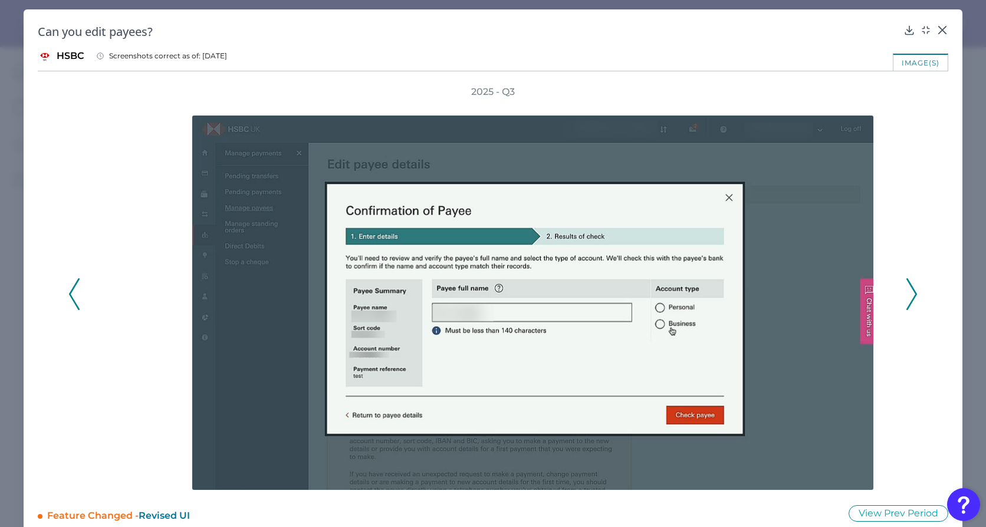
click at [907, 294] on polyline at bounding box center [911, 294] width 9 height 30
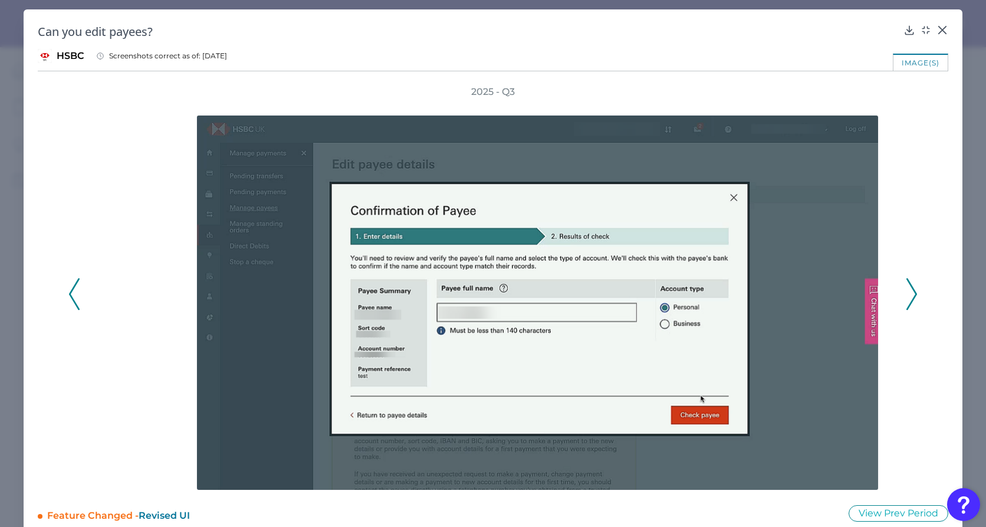
click at [907, 294] on polyline at bounding box center [911, 294] width 9 height 30
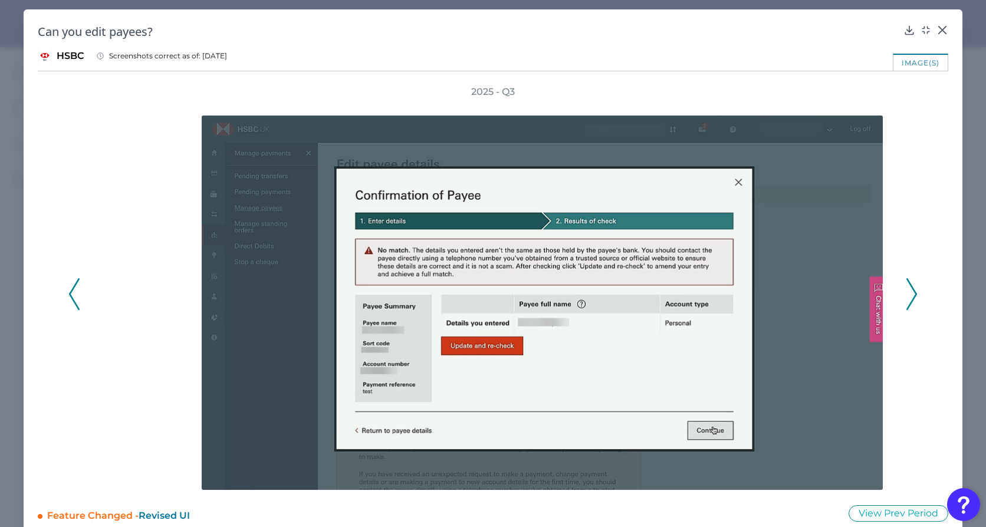
click at [907, 294] on polyline at bounding box center [911, 294] width 9 height 30
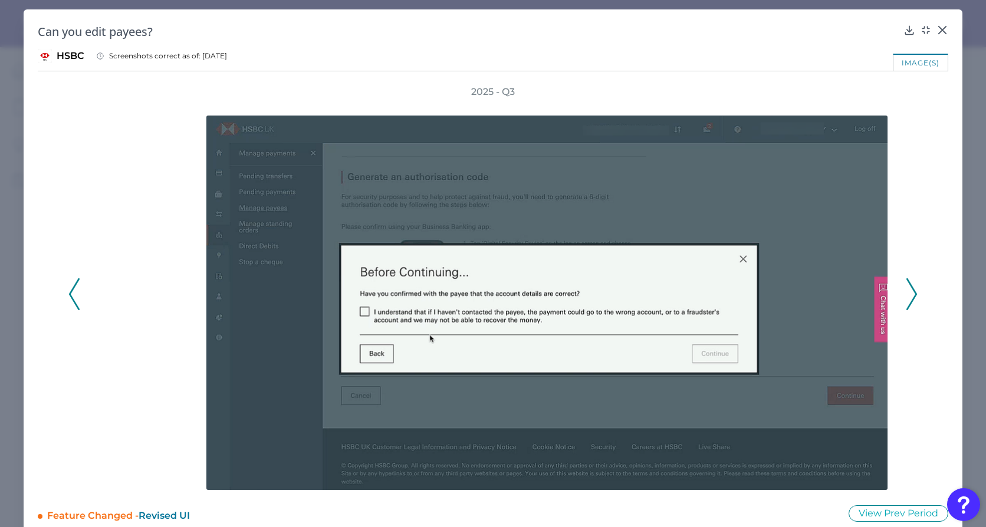
click at [907, 294] on polyline at bounding box center [911, 294] width 9 height 30
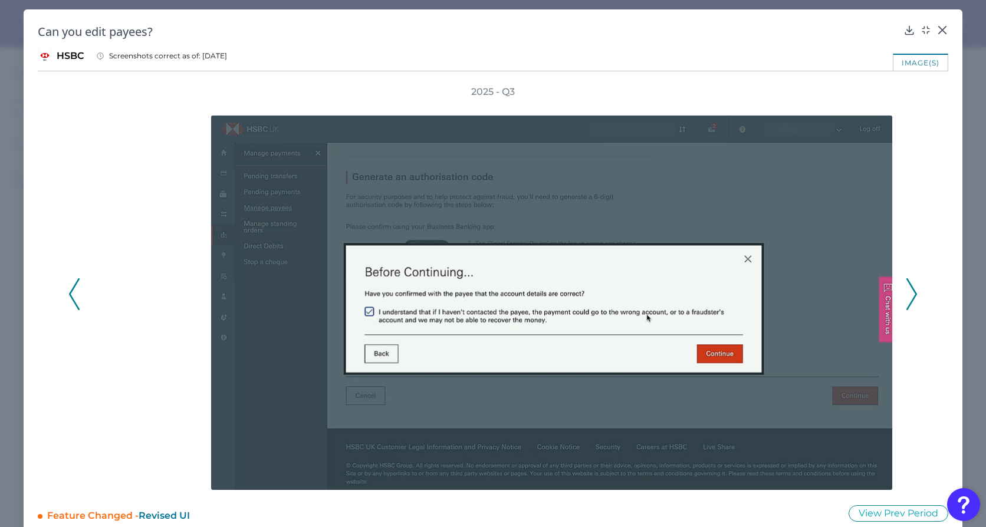
click at [907, 294] on polyline at bounding box center [911, 294] width 9 height 30
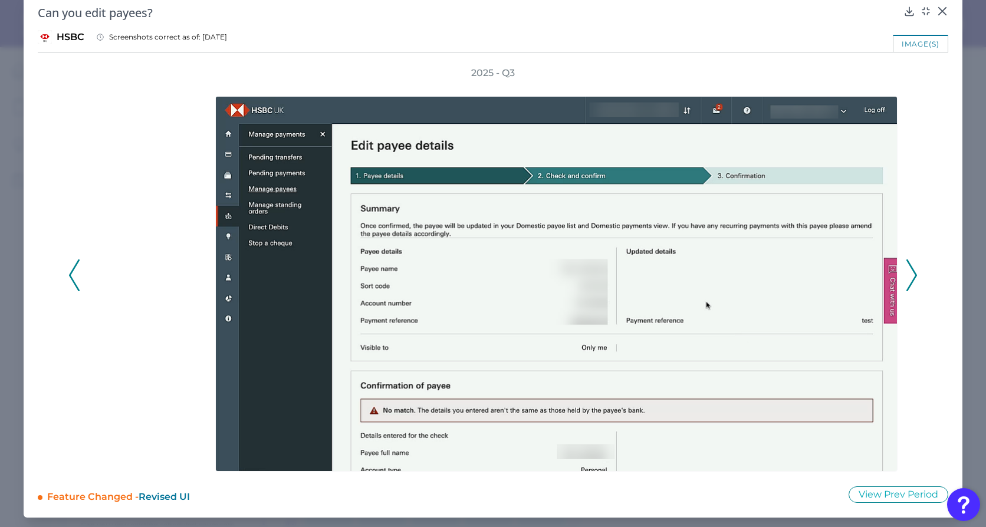
click at [906, 280] on button at bounding box center [912, 275] width 12 height 32
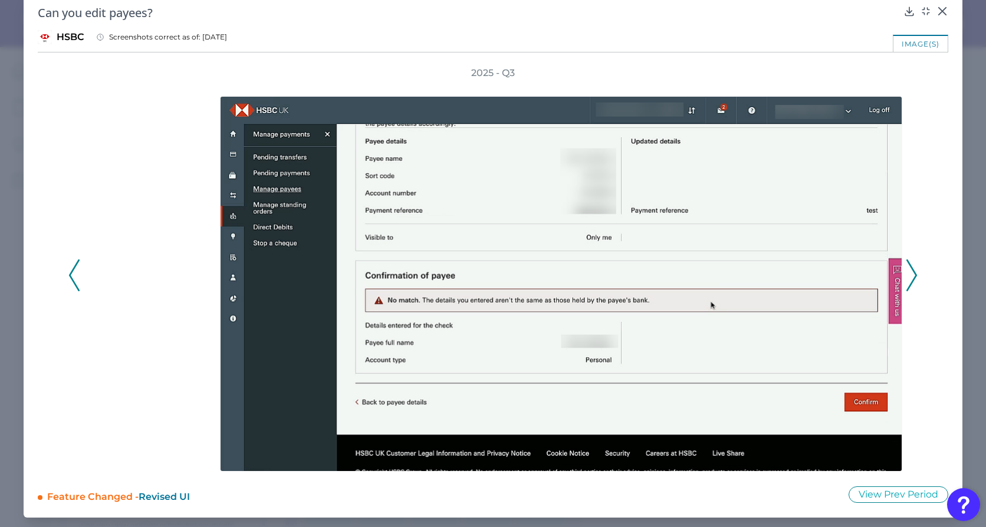
click at [906, 280] on button at bounding box center [912, 275] width 12 height 32
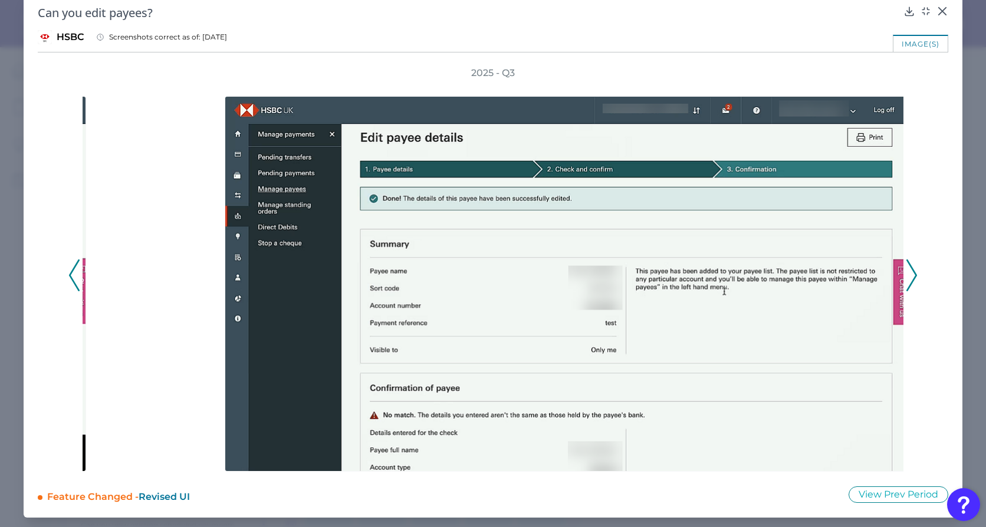
click at [906, 280] on button at bounding box center [912, 275] width 12 height 32
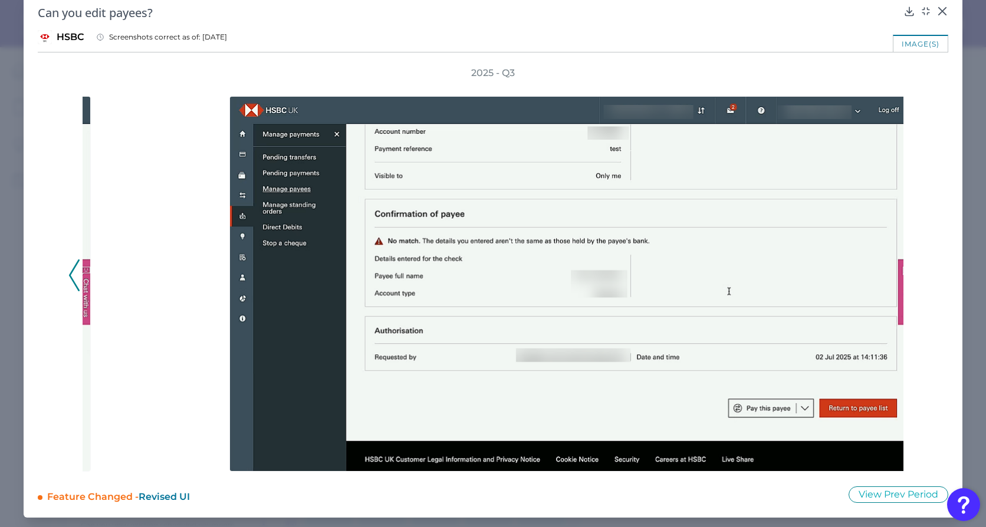
click at [901, 280] on div "2025 - Q3" at bounding box center [492, 269] width 849 height 405
click at [907, 12] on icon at bounding box center [942, 11] width 12 height 12
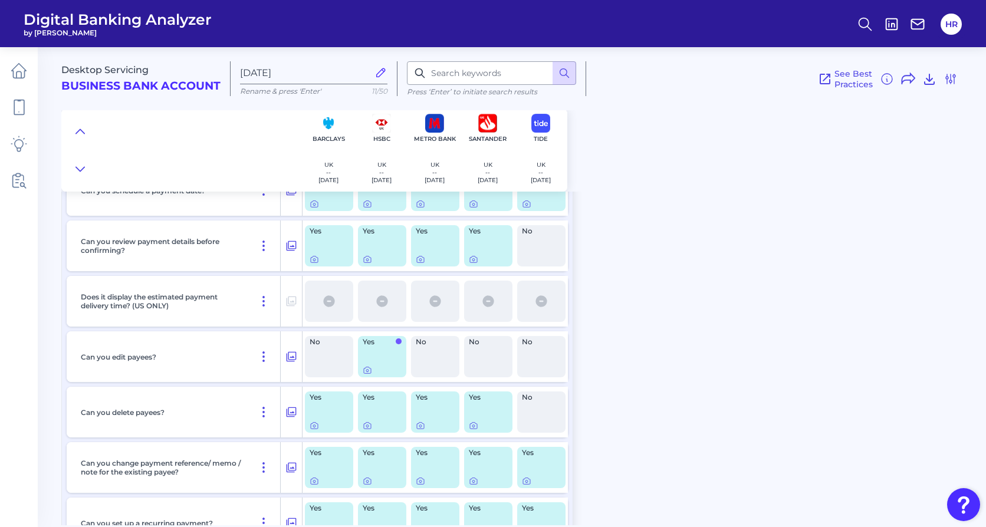
scroll to position [2496, 0]
